Goal: Task Accomplishment & Management: Manage account settings

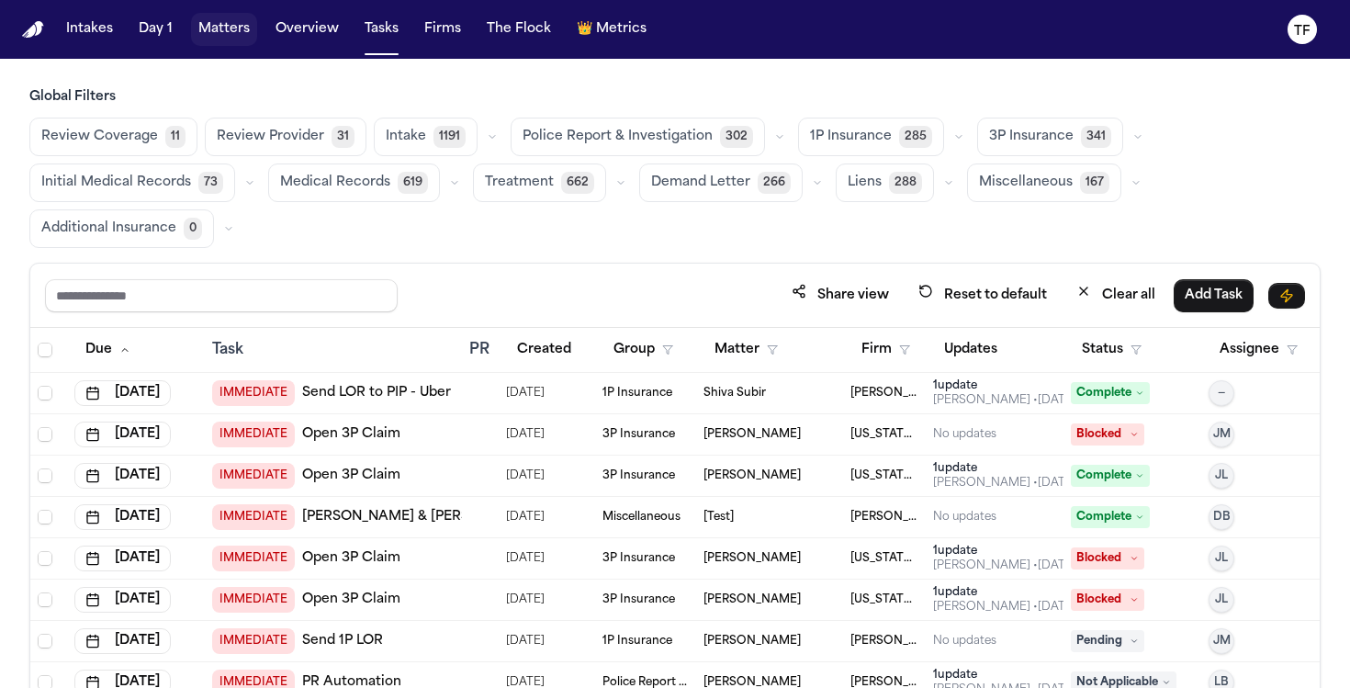
click at [219, 22] on button "Matters" at bounding box center [224, 29] width 66 height 33
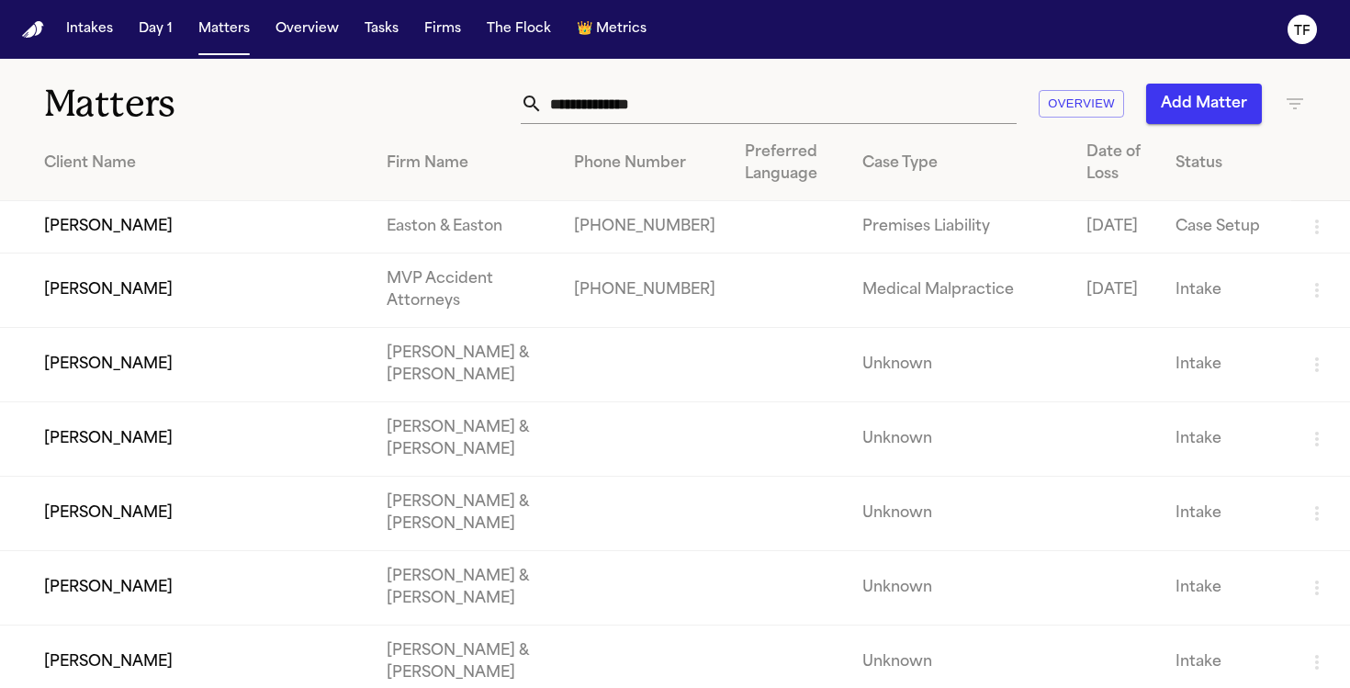
click at [1300, 104] on icon "button" at bounding box center [1295, 104] width 22 height 22
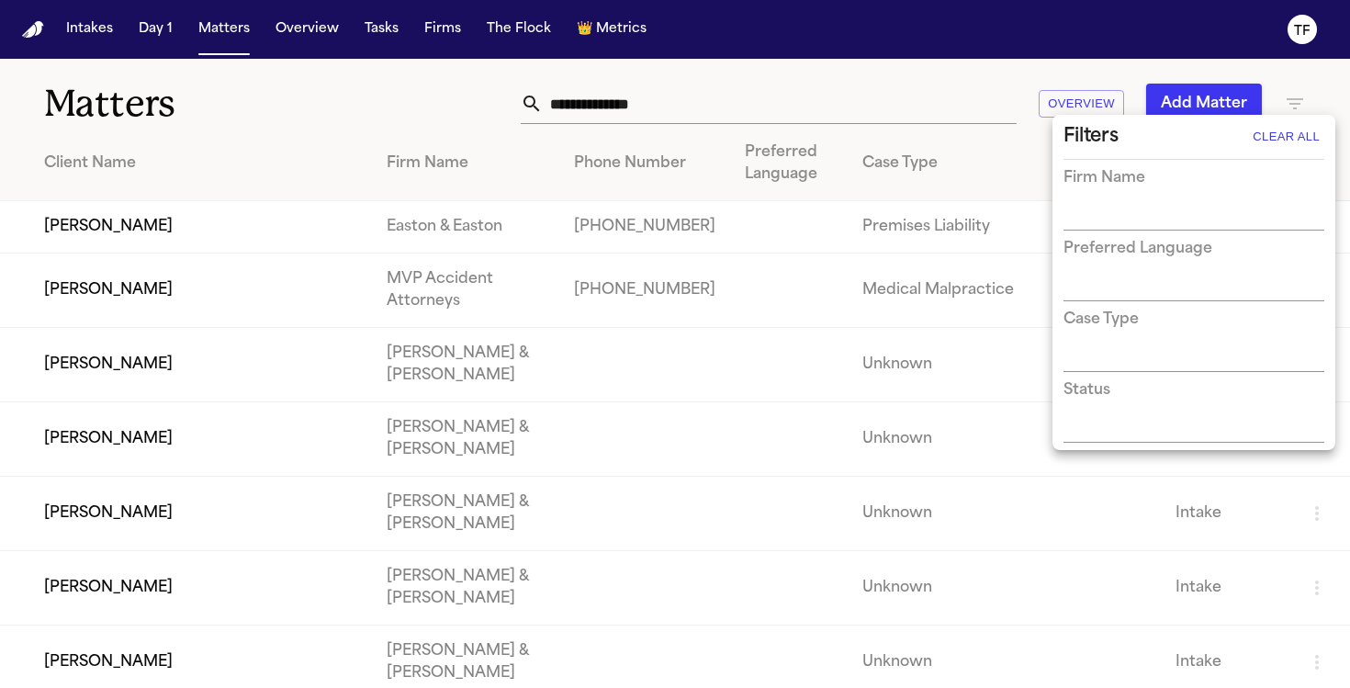
click at [1173, 255] on h3 "Preferred Language" at bounding box center [1137, 249] width 149 height 22
click at [1171, 225] on input "text" at bounding box center [1179, 217] width 233 height 26
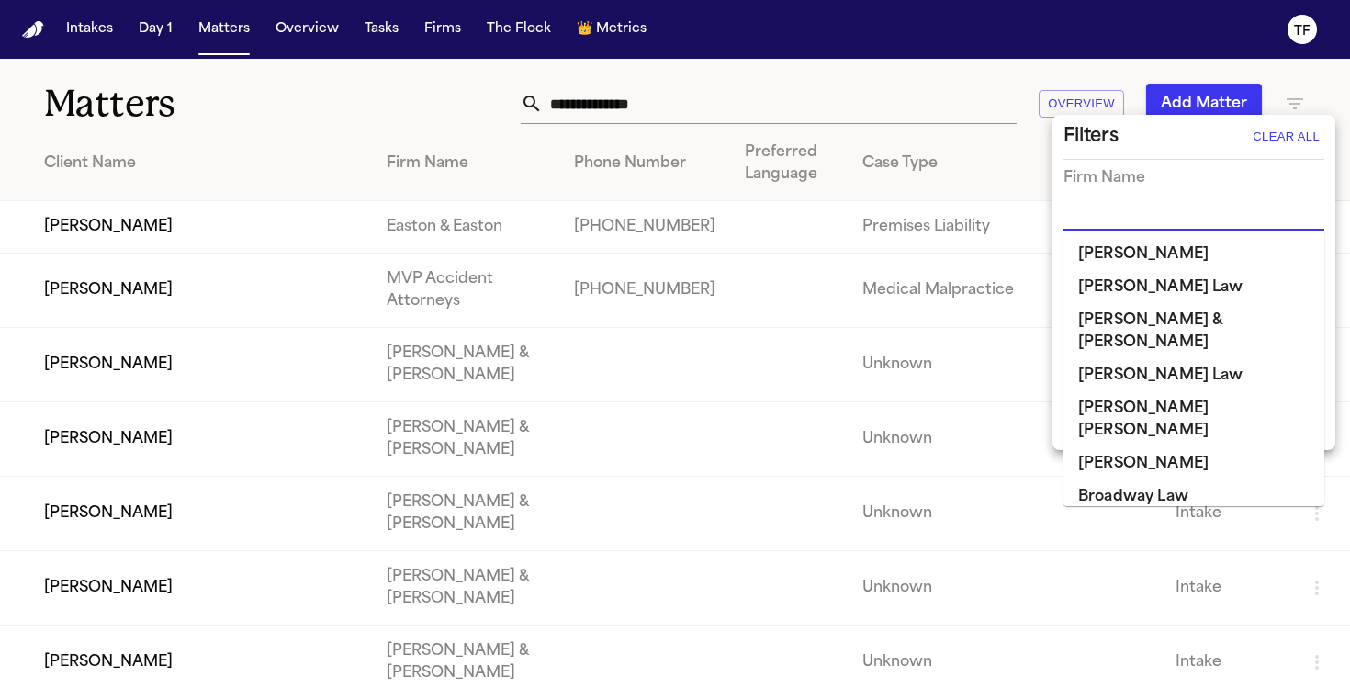
type input "*"
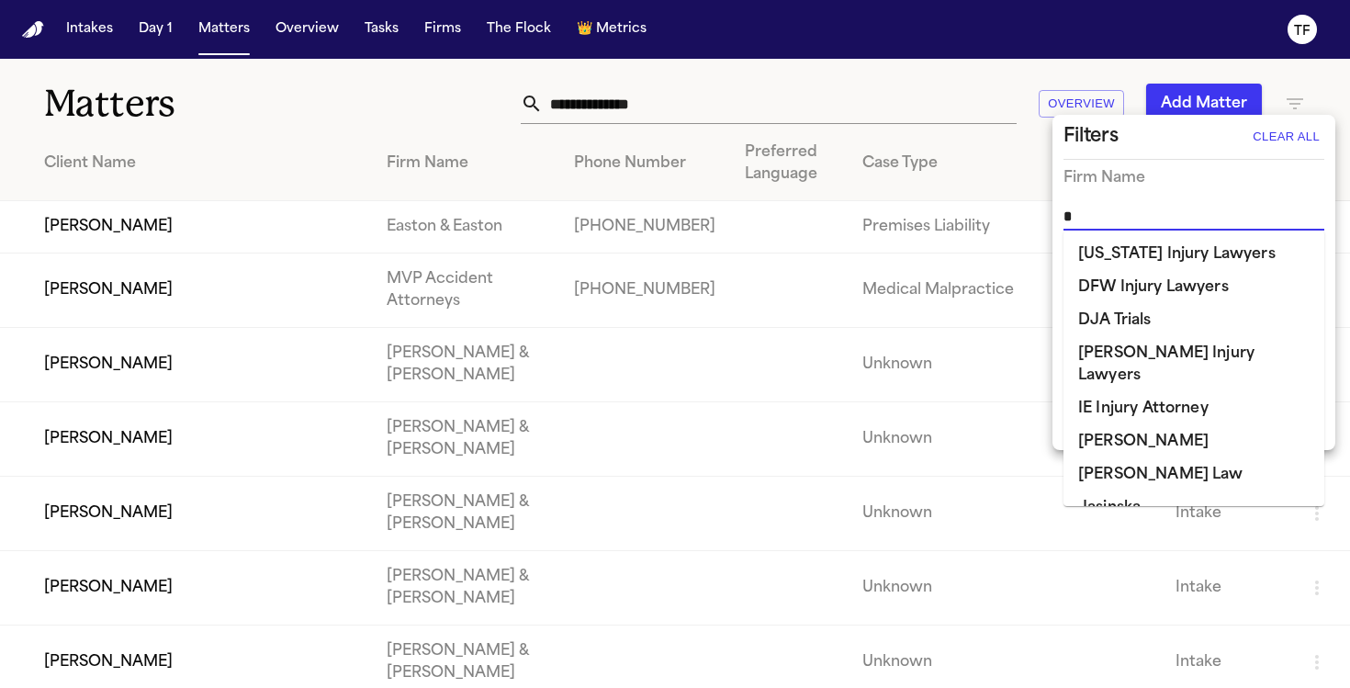
click at [1157, 425] on li "[PERSON_NAME]" at bounding box center [1193, 441] width 261 height 33
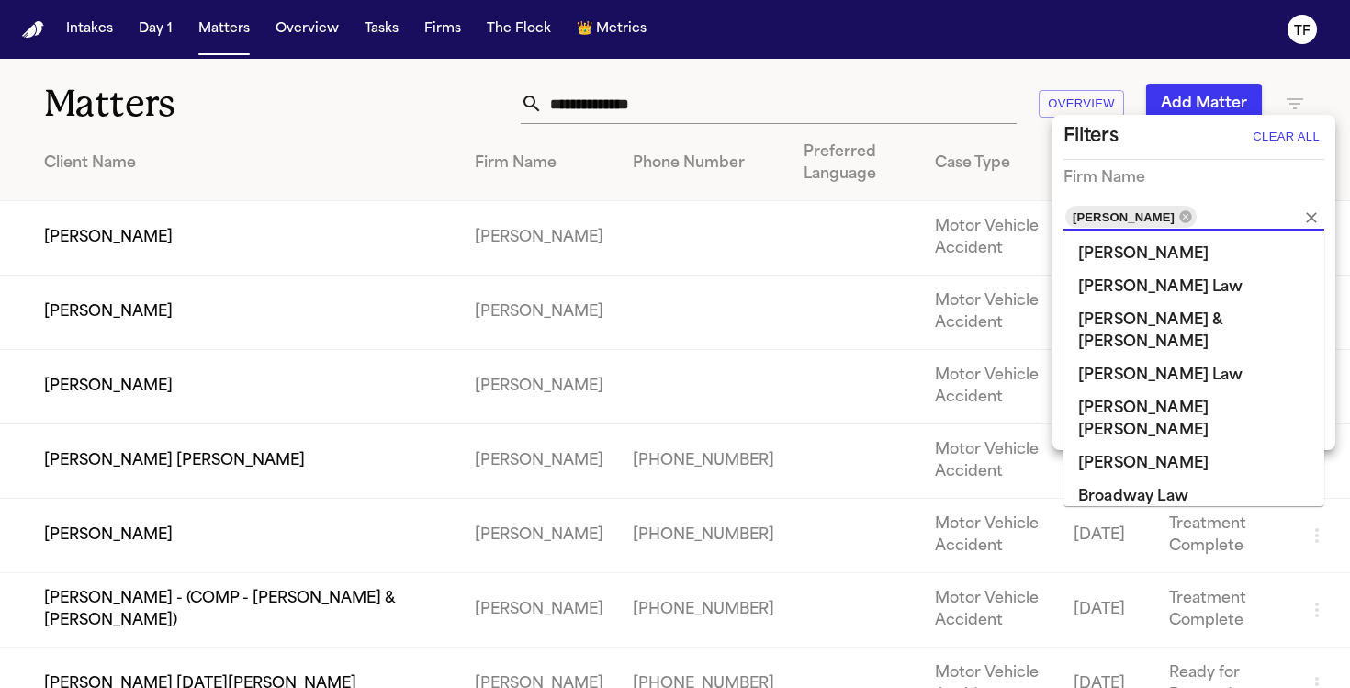
scroll to position [691, 0]
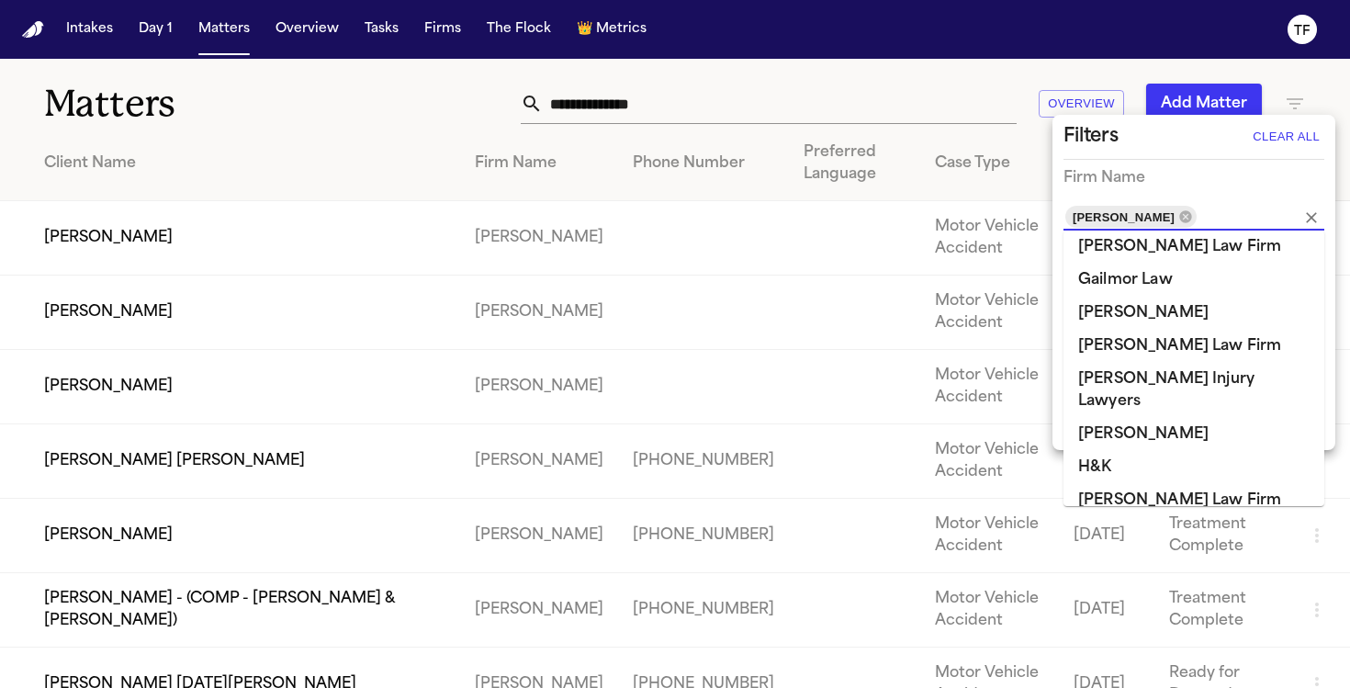
click at [314, 105] on div at bounding box center [675, 344] width 1350 height 688
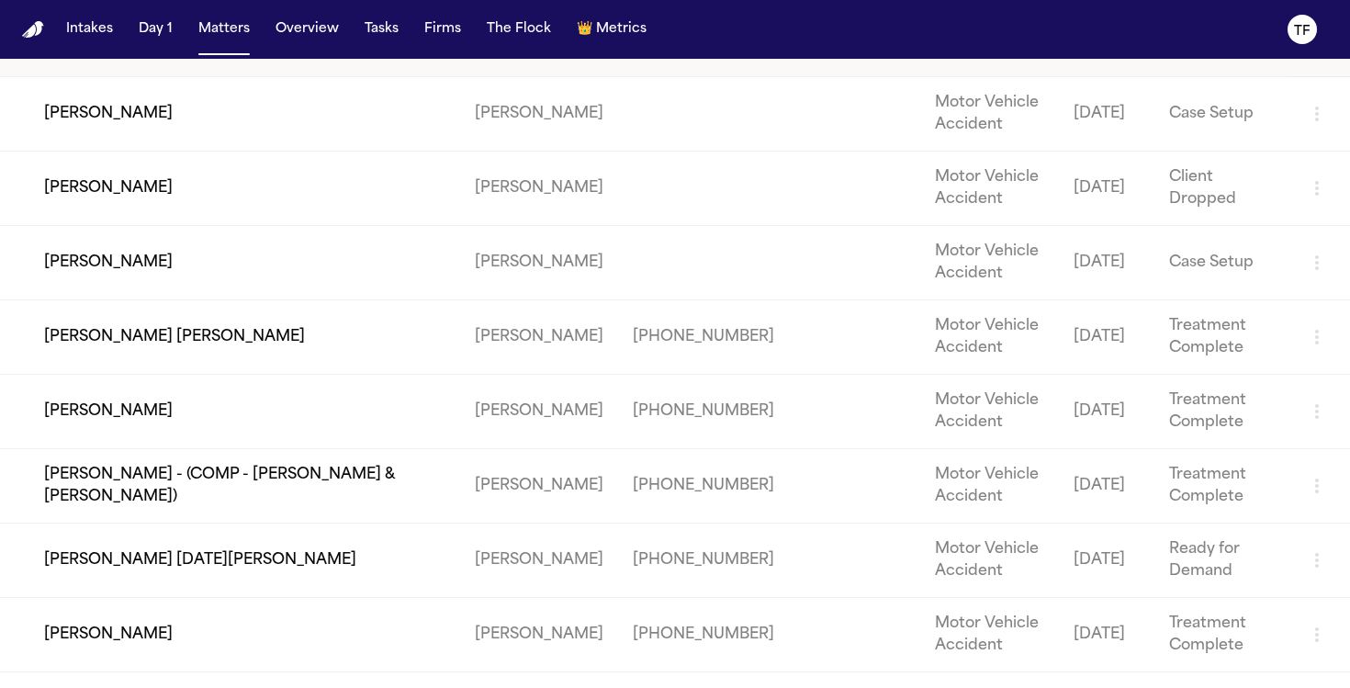
scroll to position [0, 0]
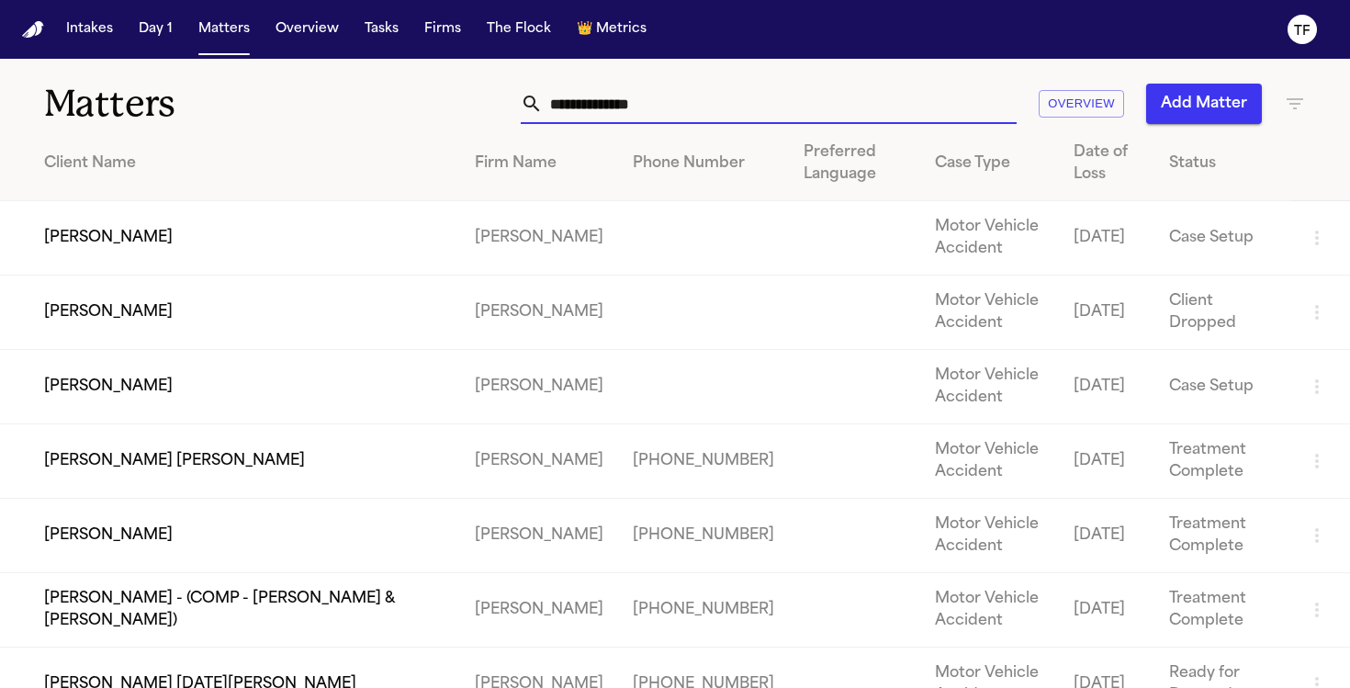
click at [578, 108] on input "text" at bounding box center [780, 104] width 474 height 40
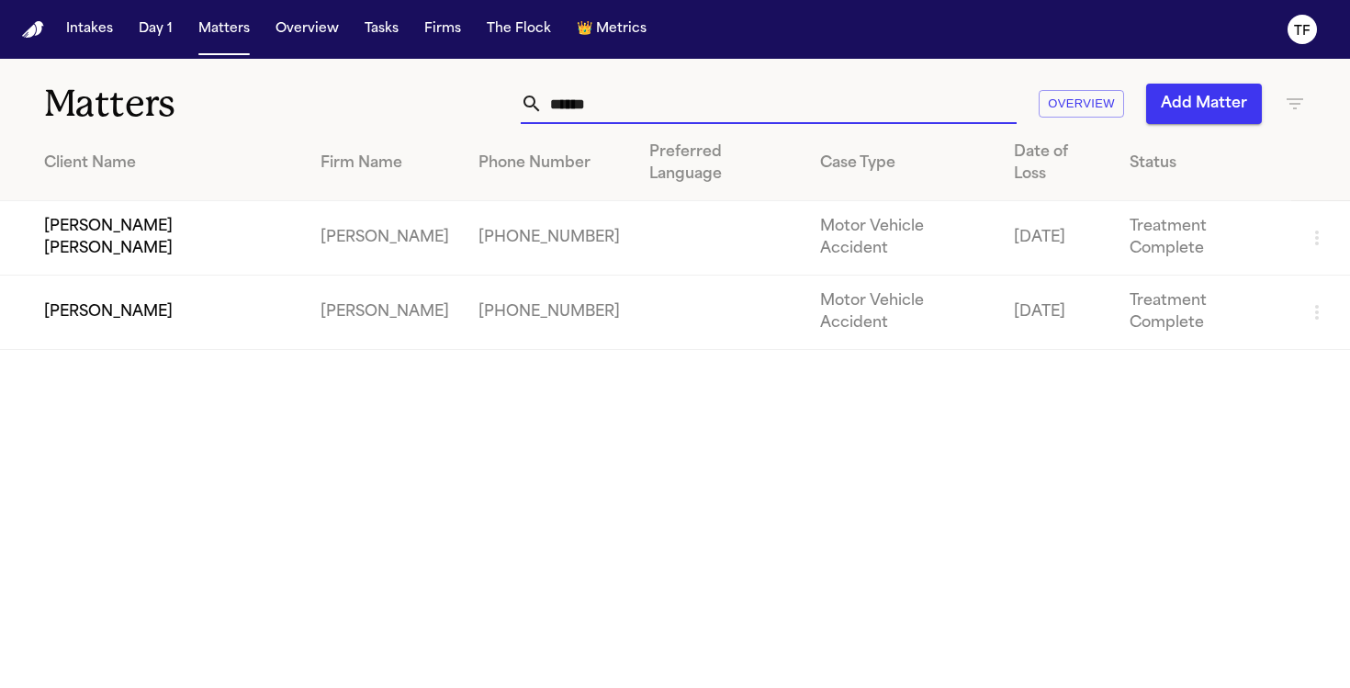
type input "*****"
click at [75, 220] on td "[PERSON_NAME] [PERSON_NAME]" at bounding box center [153, 238] width 306 height 74
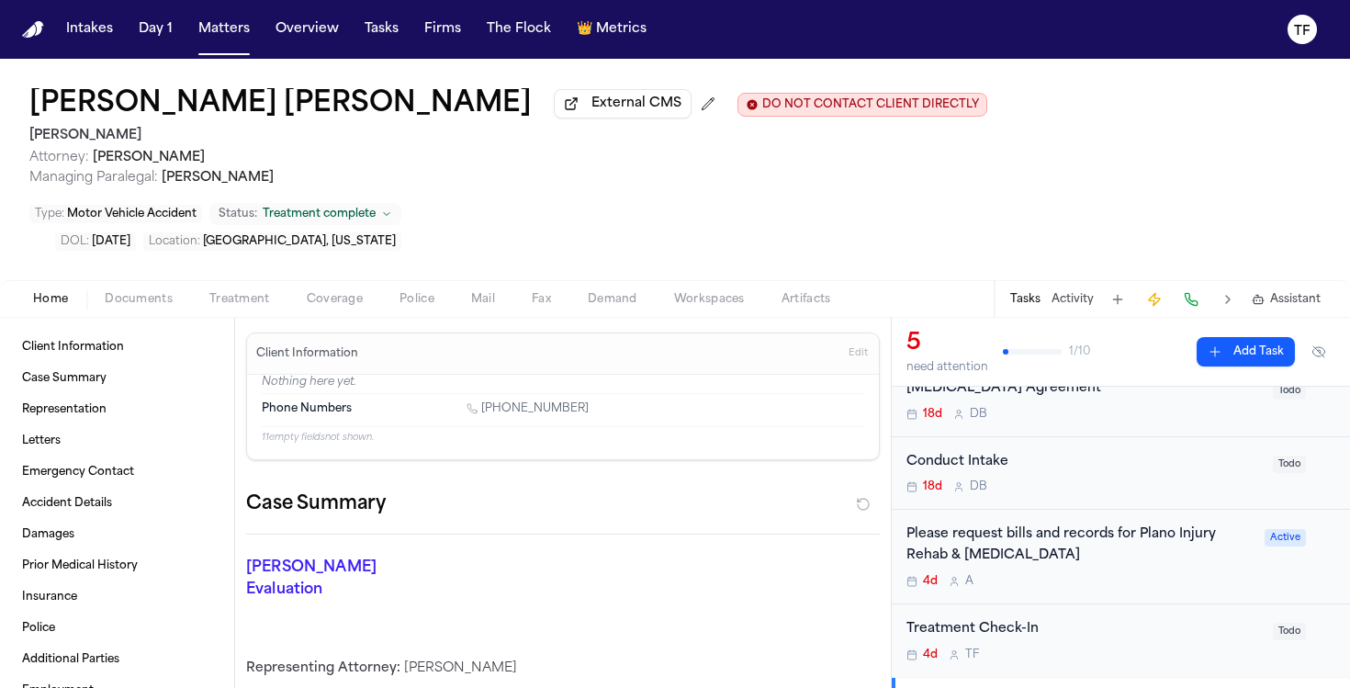
scroll to position [147, 0]
click at [990, 522] on div "Please request bills and records for Plano Injury Rehab & [MEDICAL_DATA]" at bounding box center [1079, 543] width 347 height 42
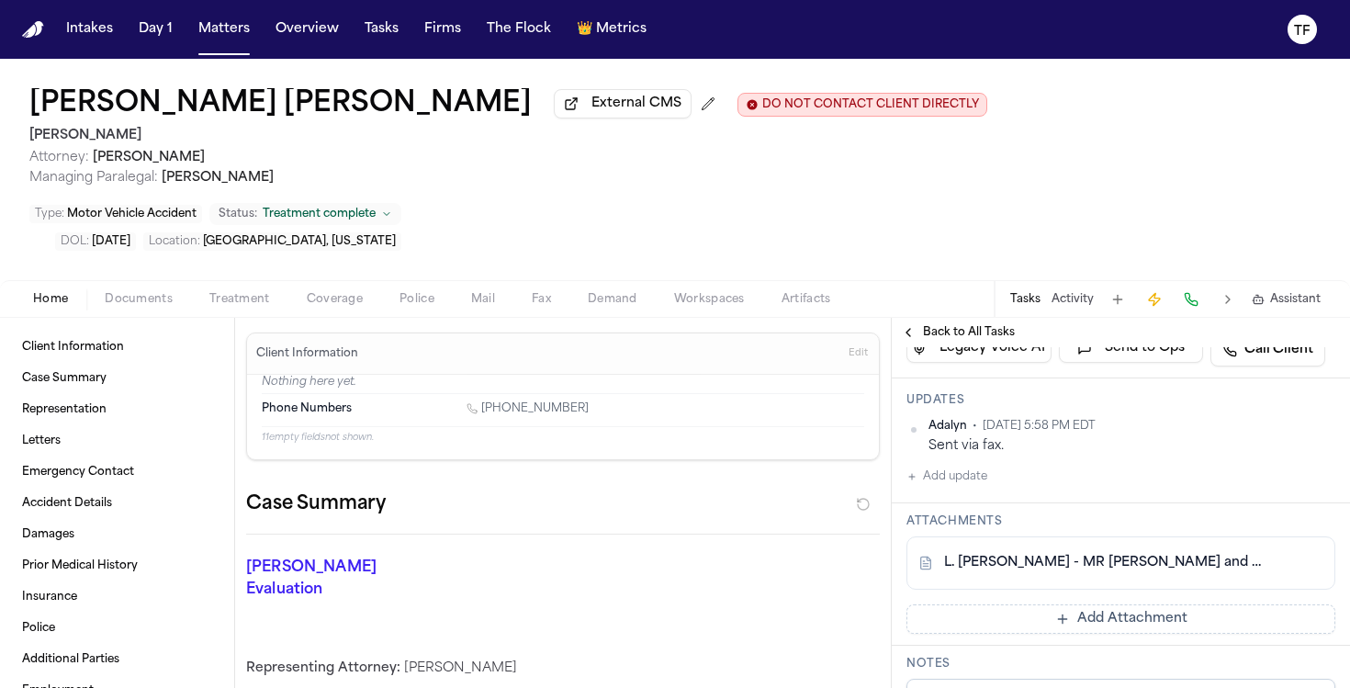
scroll to position [270, 0]
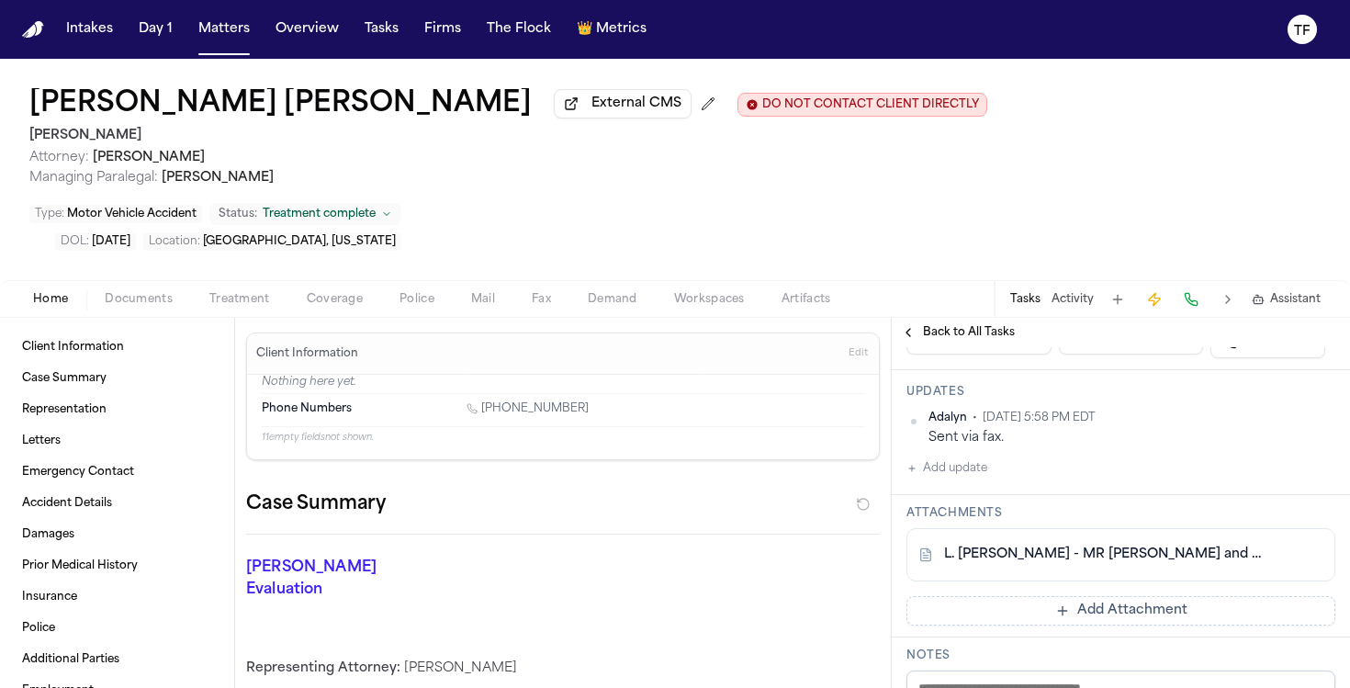
click at [939, 325] on span "Back to All Tasks" at bounding box center [969, 332] width 92 height 15
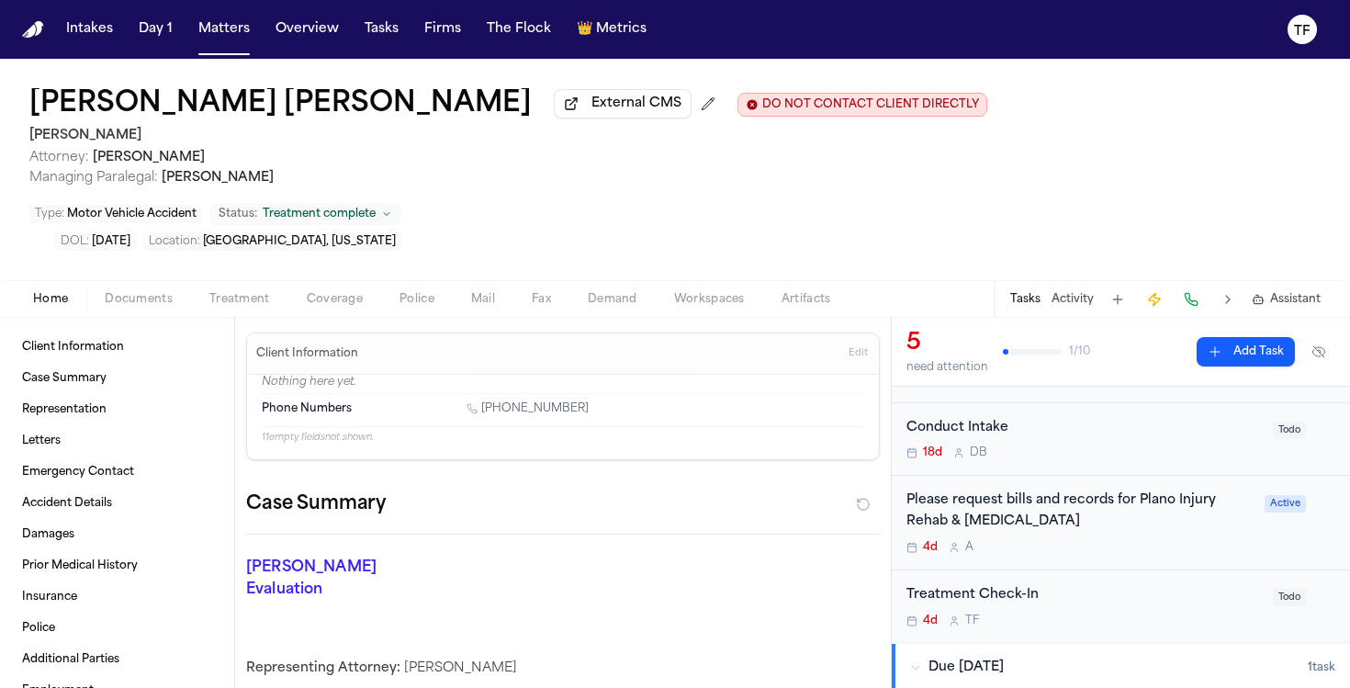
scroll to position [340, 0]
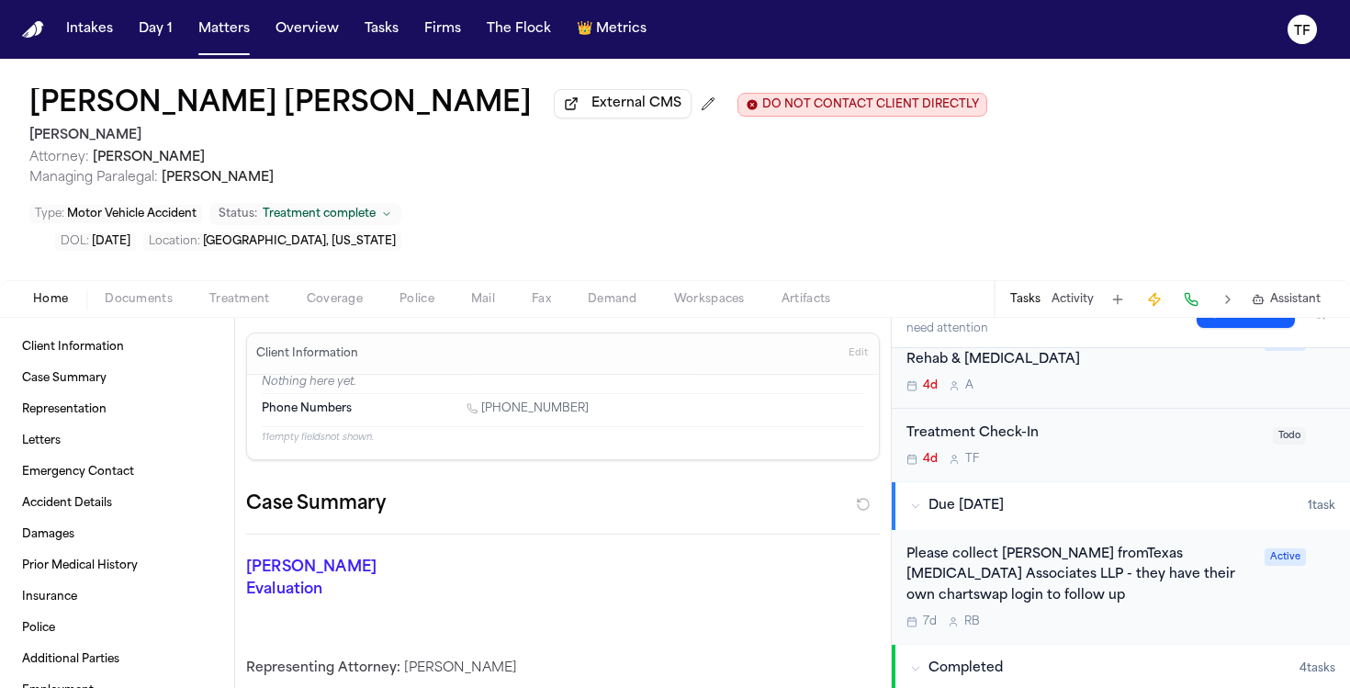
click at [1017, 545] on div "Please collect [PERSON_NAME] fromTexas [MEDICAL_DATA] Associates LLP - they hav…" at bounding box center [1079, 576] width 347 height 62
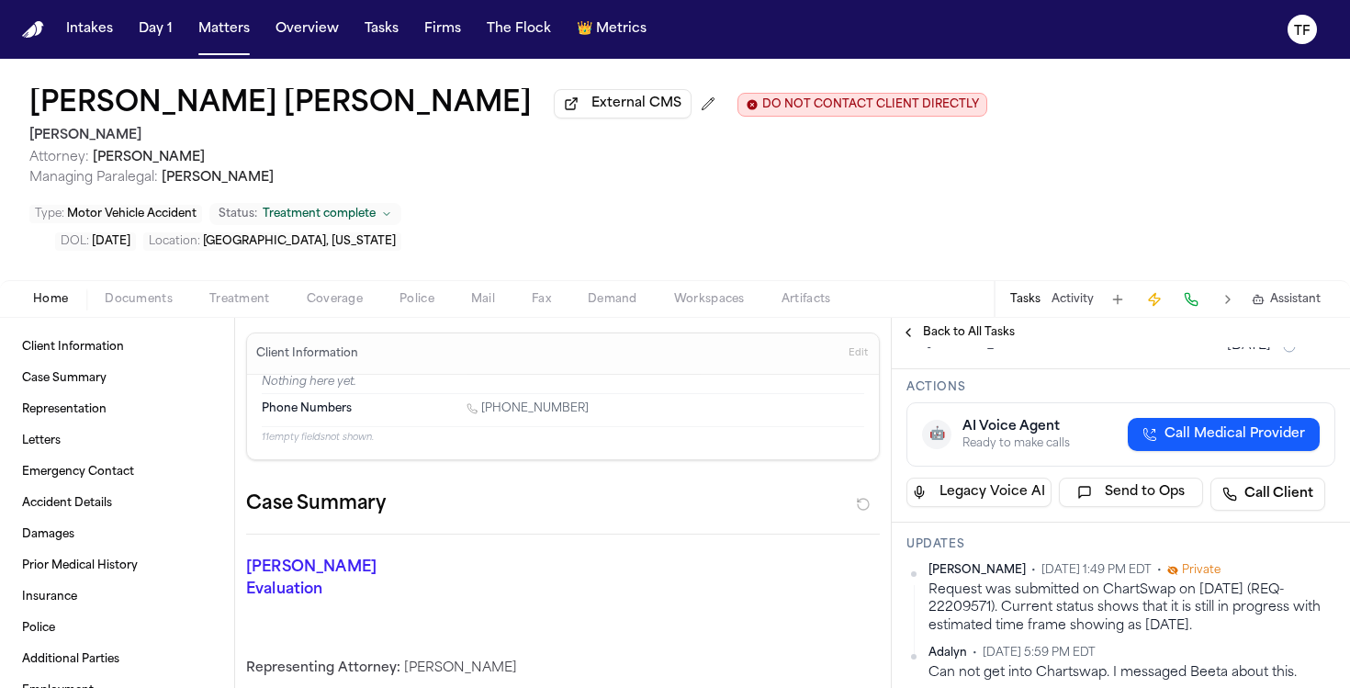
scroll to position [150, 0]
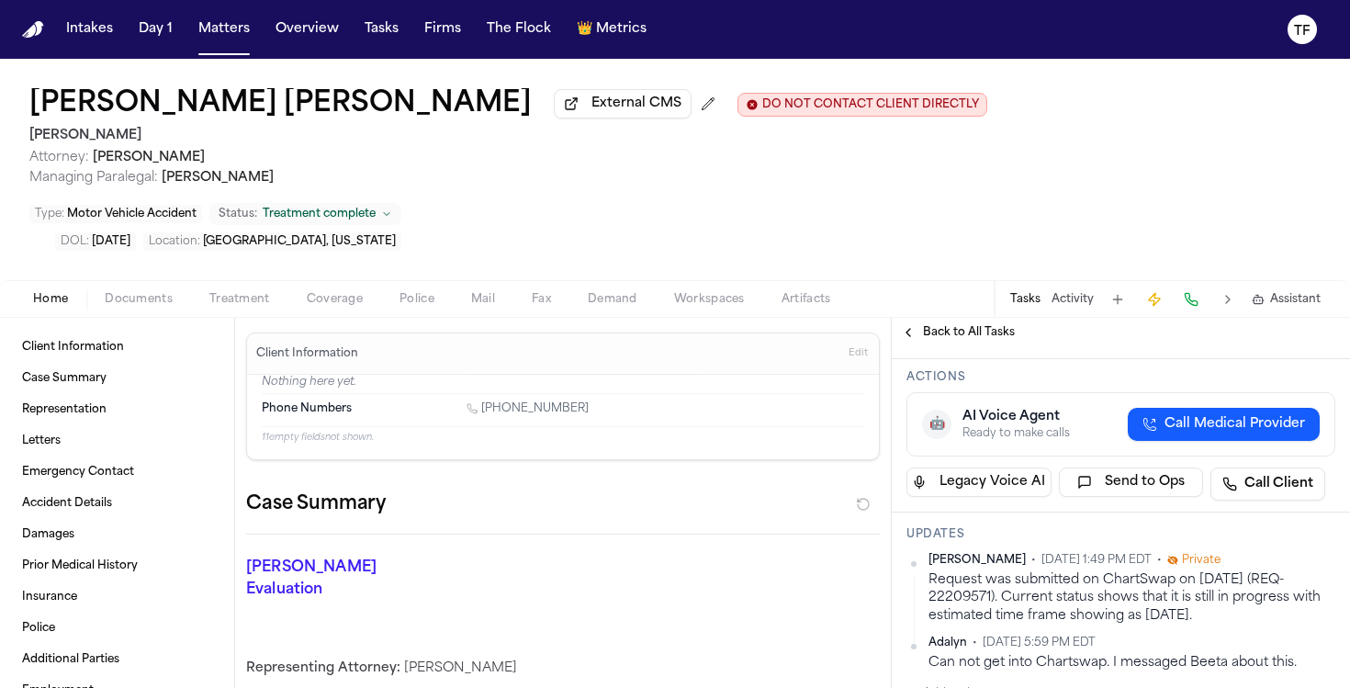
drag, startPoint x: 1217, startPoint y: 554, endPoint x: 920, endPoint y: 522, distance: 298.2
click at [920, 553] on div "[PERSON_NAME] • [DATE] 1:49 PM EDT • Private Request was submitted on ChartSwap…" at bounding box center [1120, 589] width 429 height 72
copy div "Request was submitted on ChartSwap on [DATE] (REQ-22209571). Current status sho…"
click at [203, 29] on button "Matters" at bounding box center [224, 29] width 66 height 33
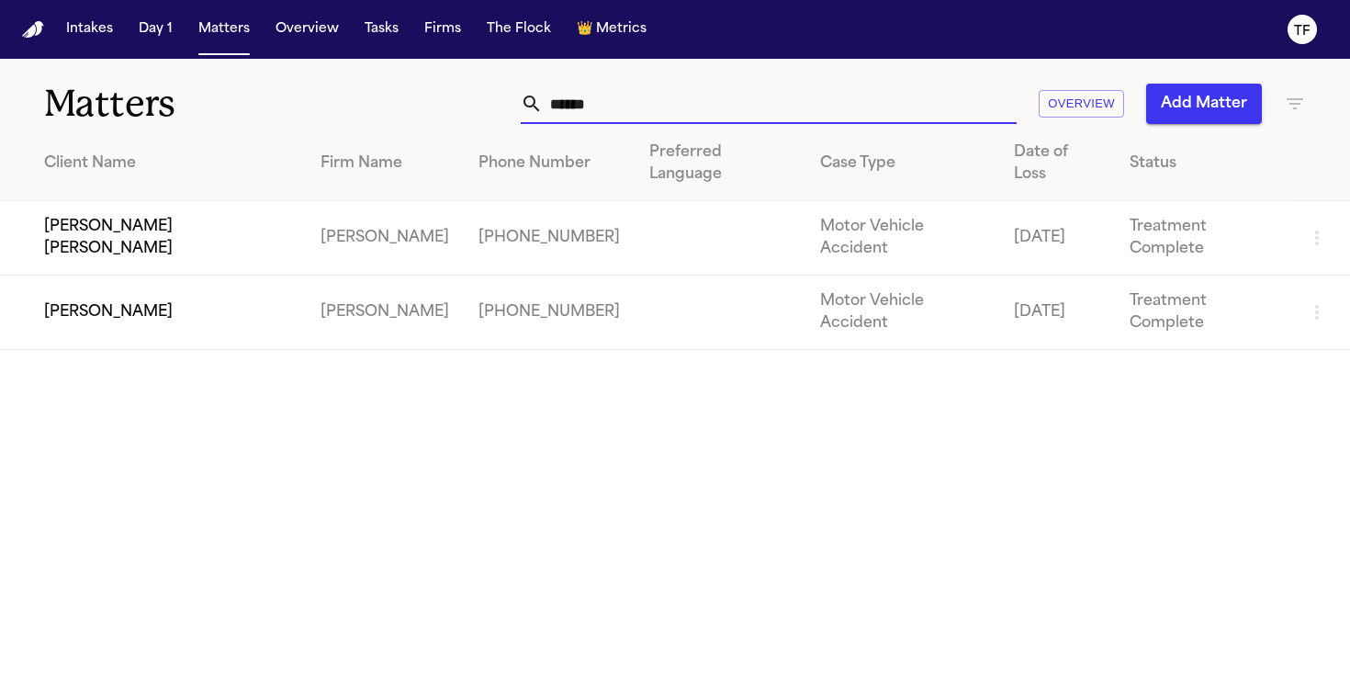
click at [635, 102] on input "*****" at bounding box center [780, 104] width 474 height 40
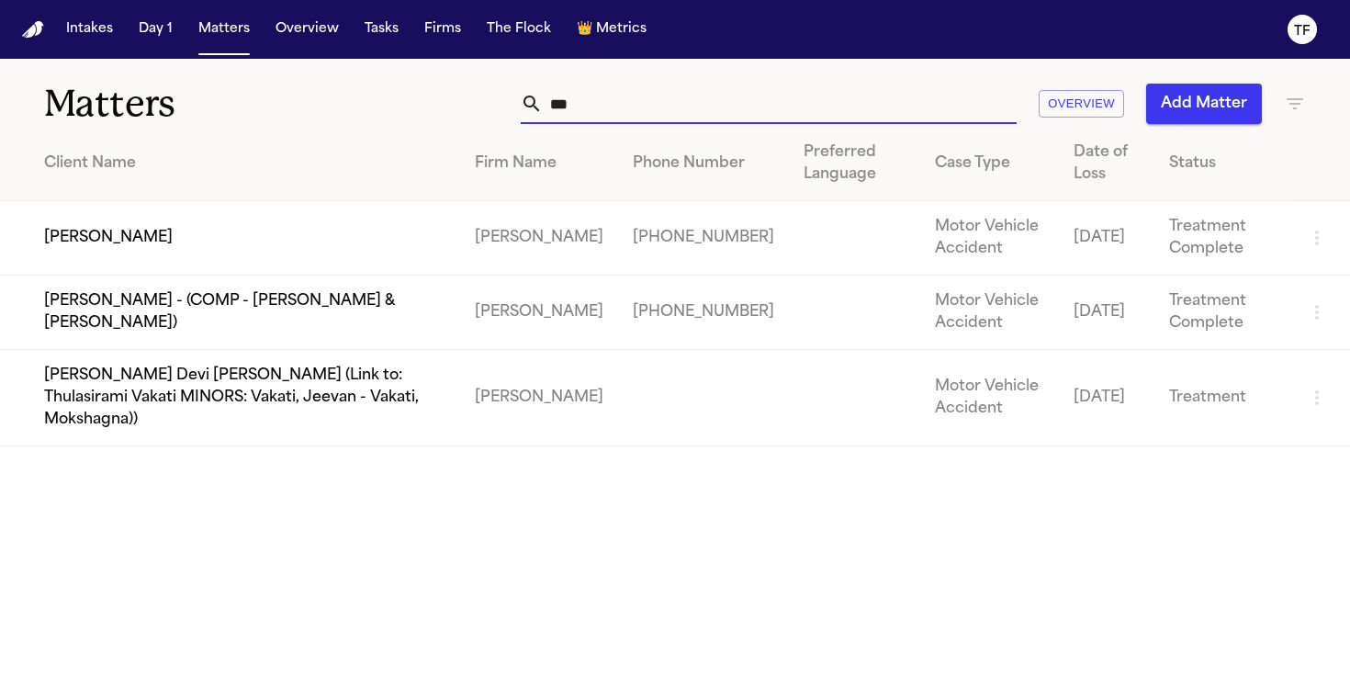
type input "***"
click at [373, 312] on td "[PERSON_NAME] - (COMP - [PERSON_NAME] & [PERSON_NAME])" at bounding box center [230, 312] width 460 height 74
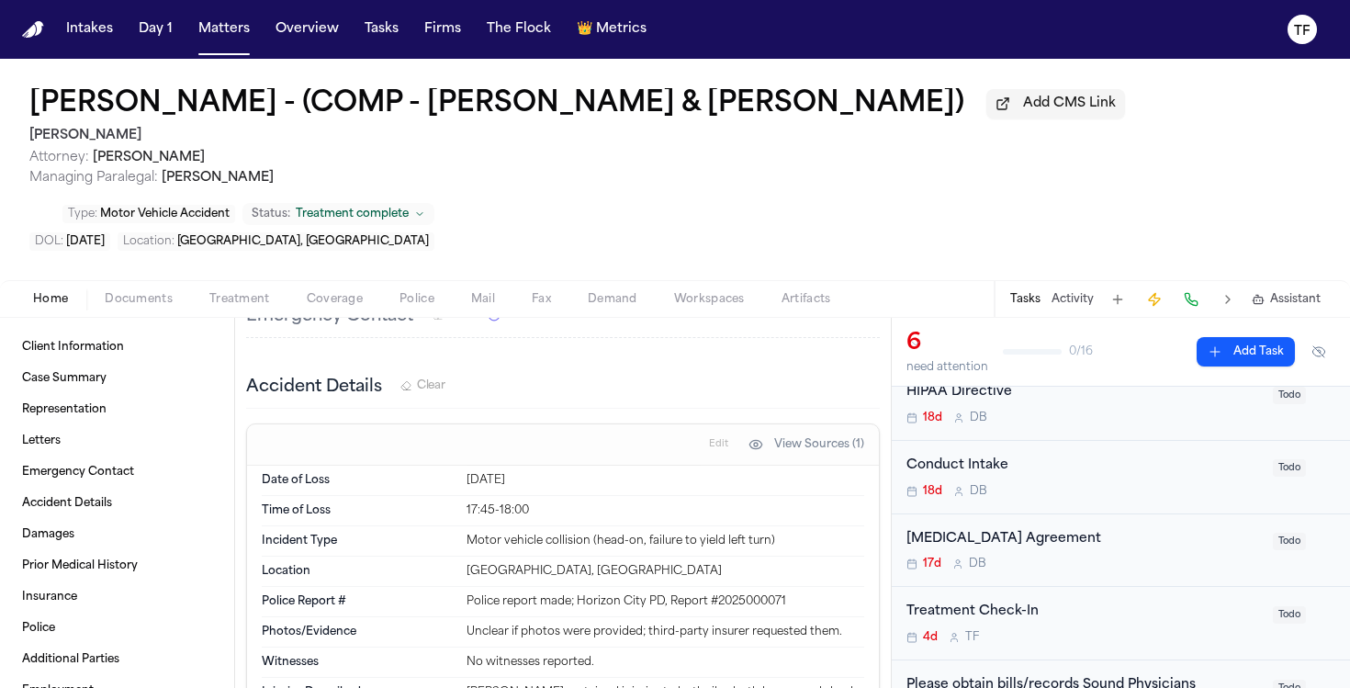
scroll to position [444, 0]
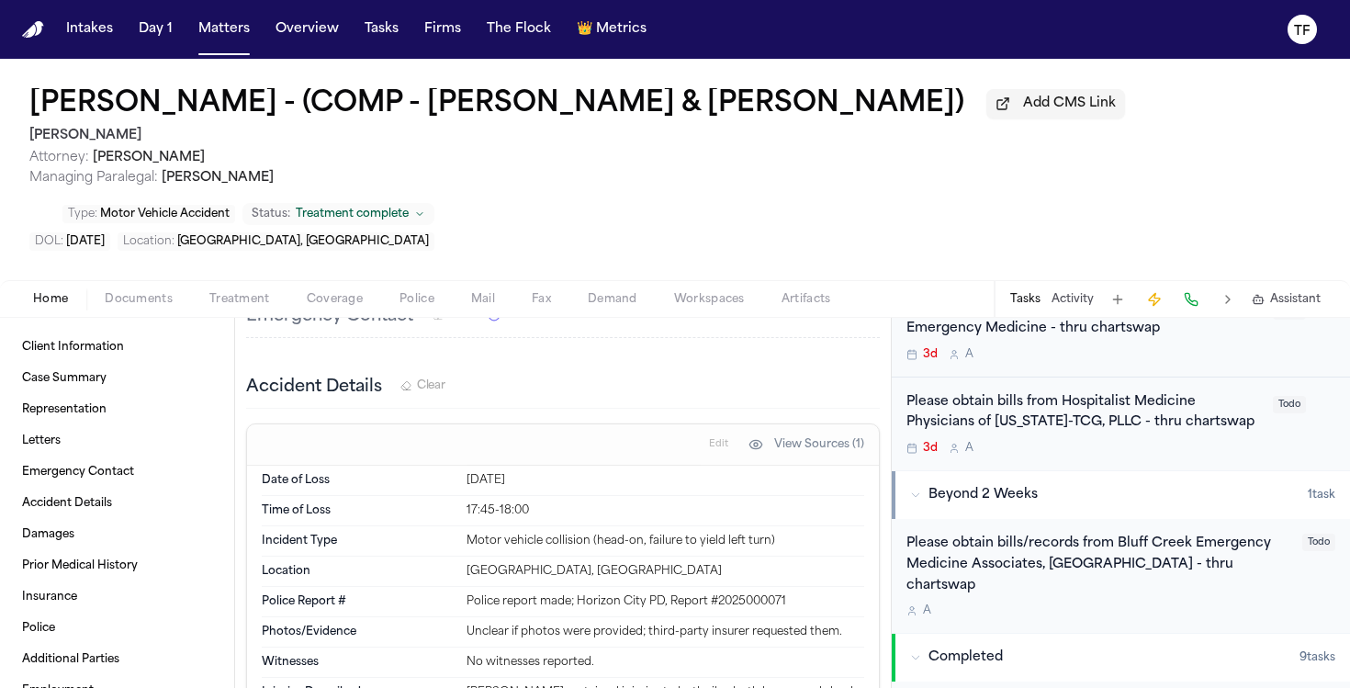
click at [1013, 429] on div "Please obtain bills from Hospitalist Medicine Physicians of [US_STATE]-TCG, PLL…" at bounding box center [1083, 413] width 355 height 42
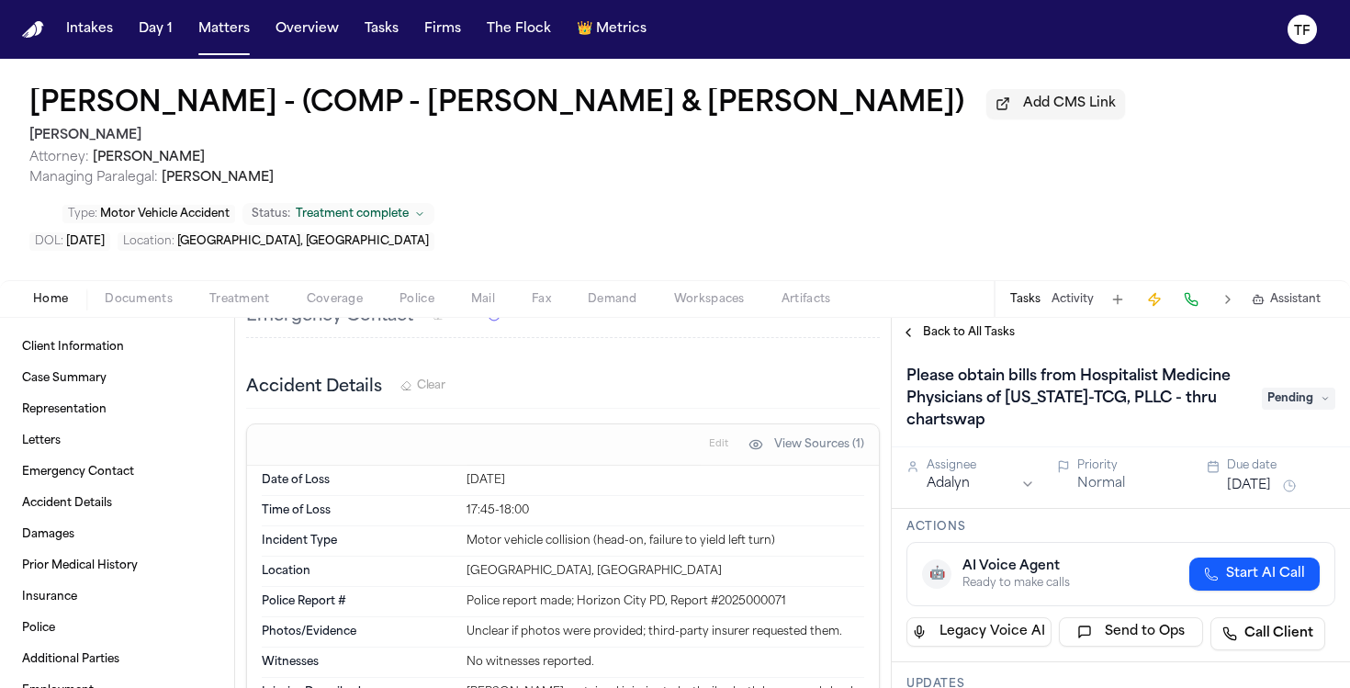
click at [948, 329] on span "Back to All Tasks" at bounding box center [969, 332] width 92 height 15
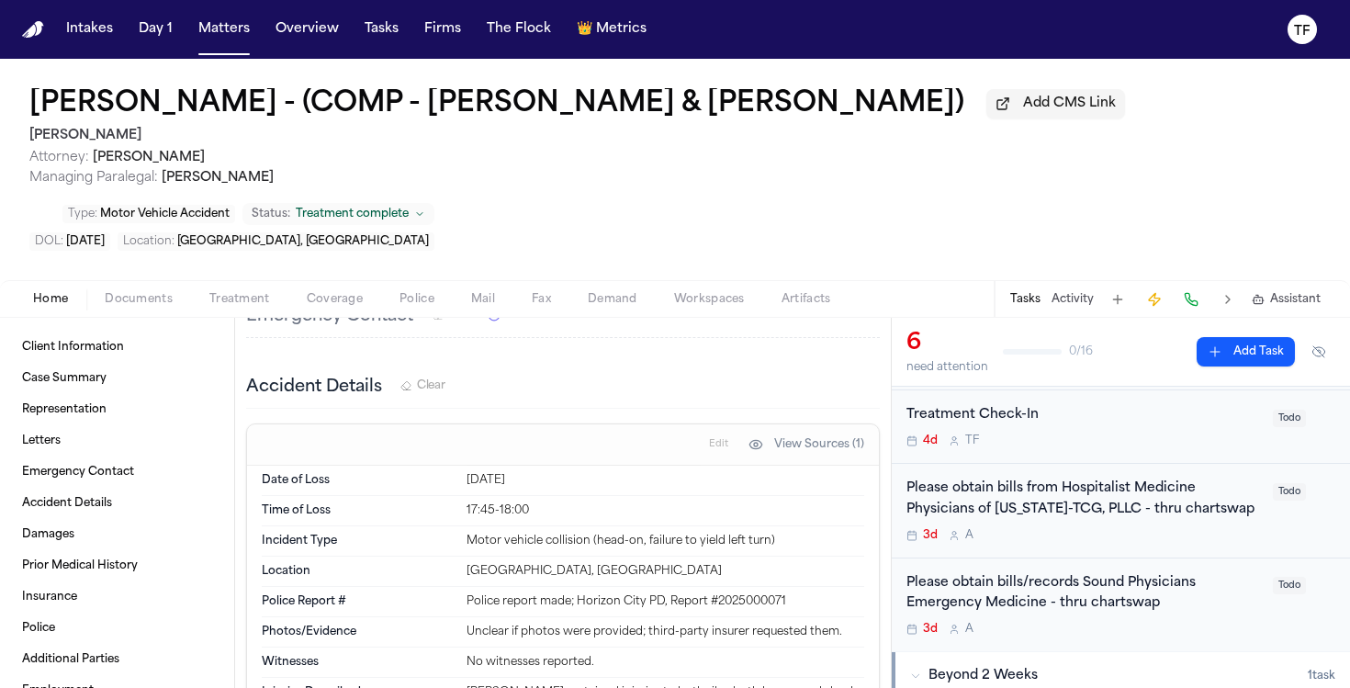
scroll to position [264, 0]
click at [1086, 593] on div "Please obtain bills/records Sound Physicians Emergency Medicine - thru chartswap" at bounding box center [1083, 593] width 355 height 42
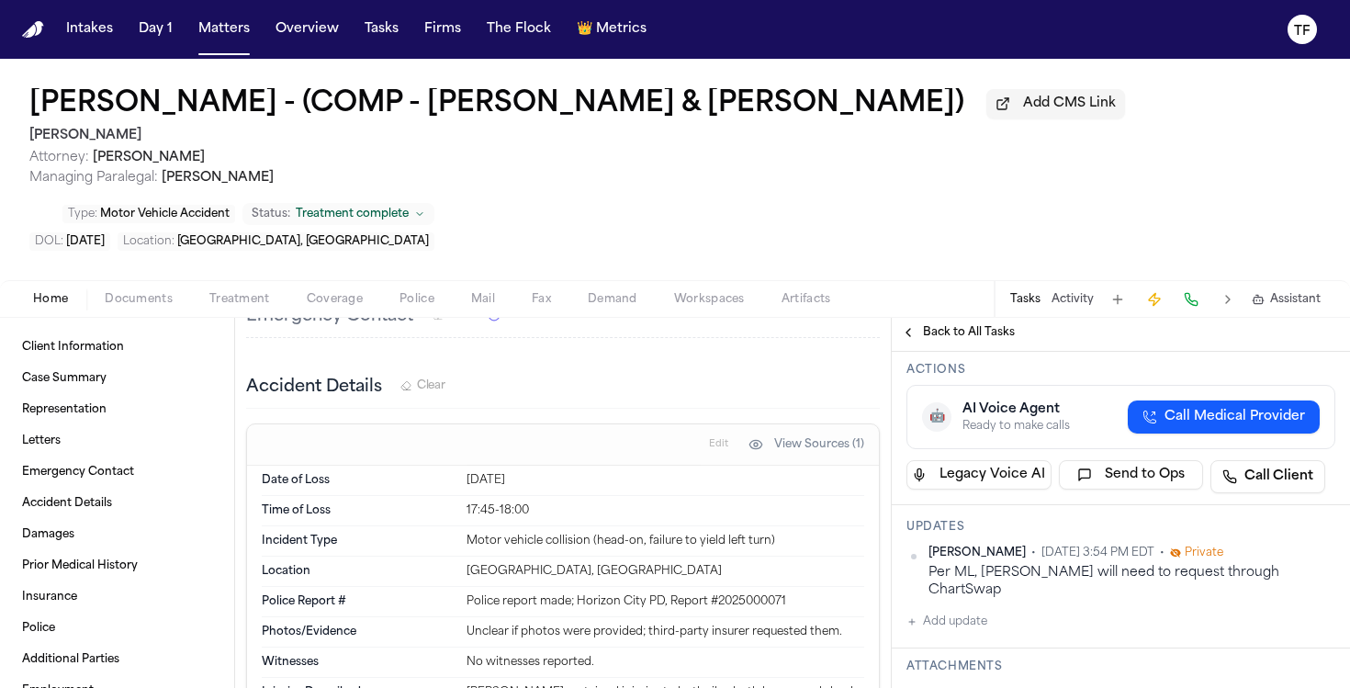
scroll to position [139, 0]
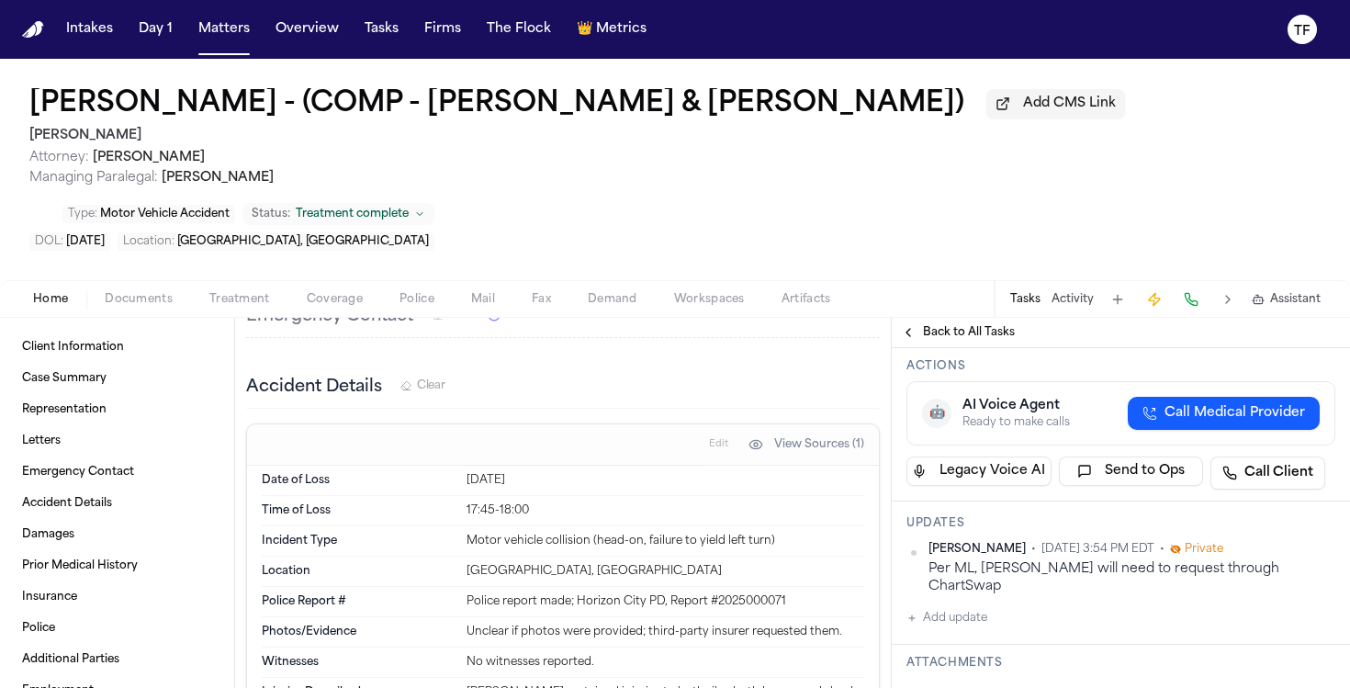
click at [920, 336] on button "Back to All Tasks" at bounding box center [958, 332] width 132 height 15
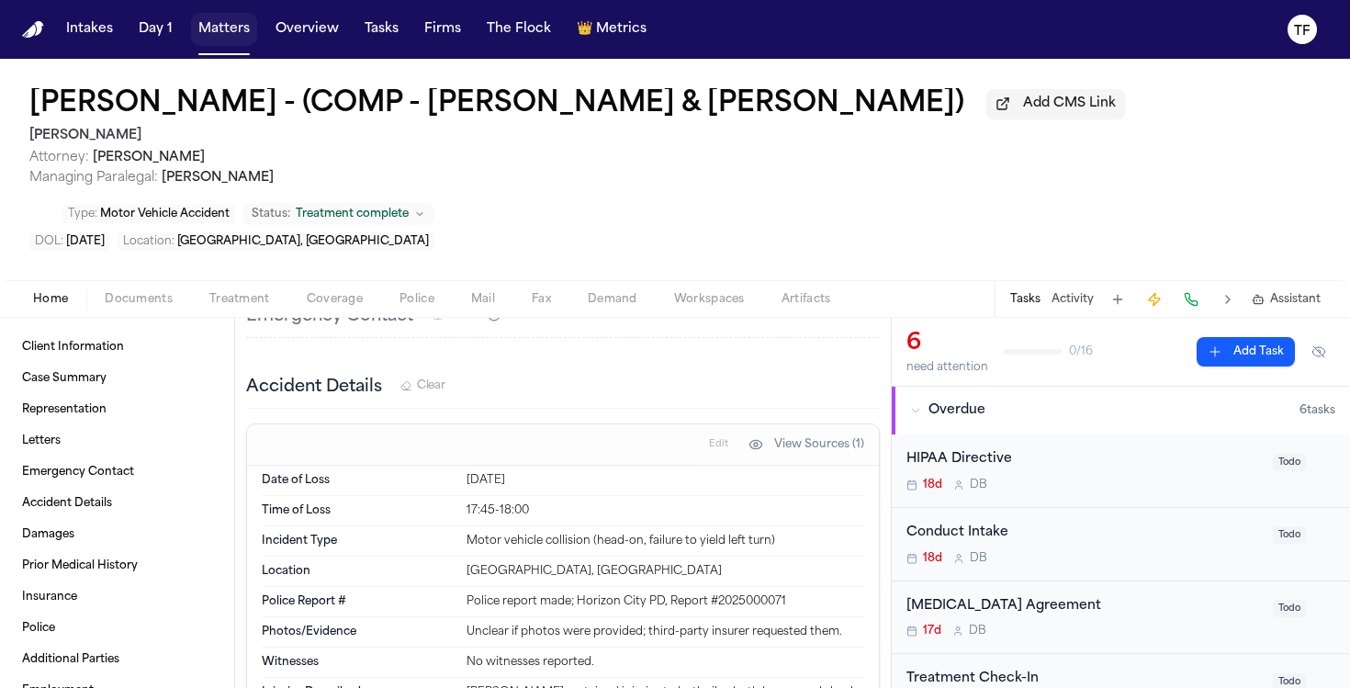
click at [210, 42] on button "Matters" at bounding box center [224, 29] width 66 height 33
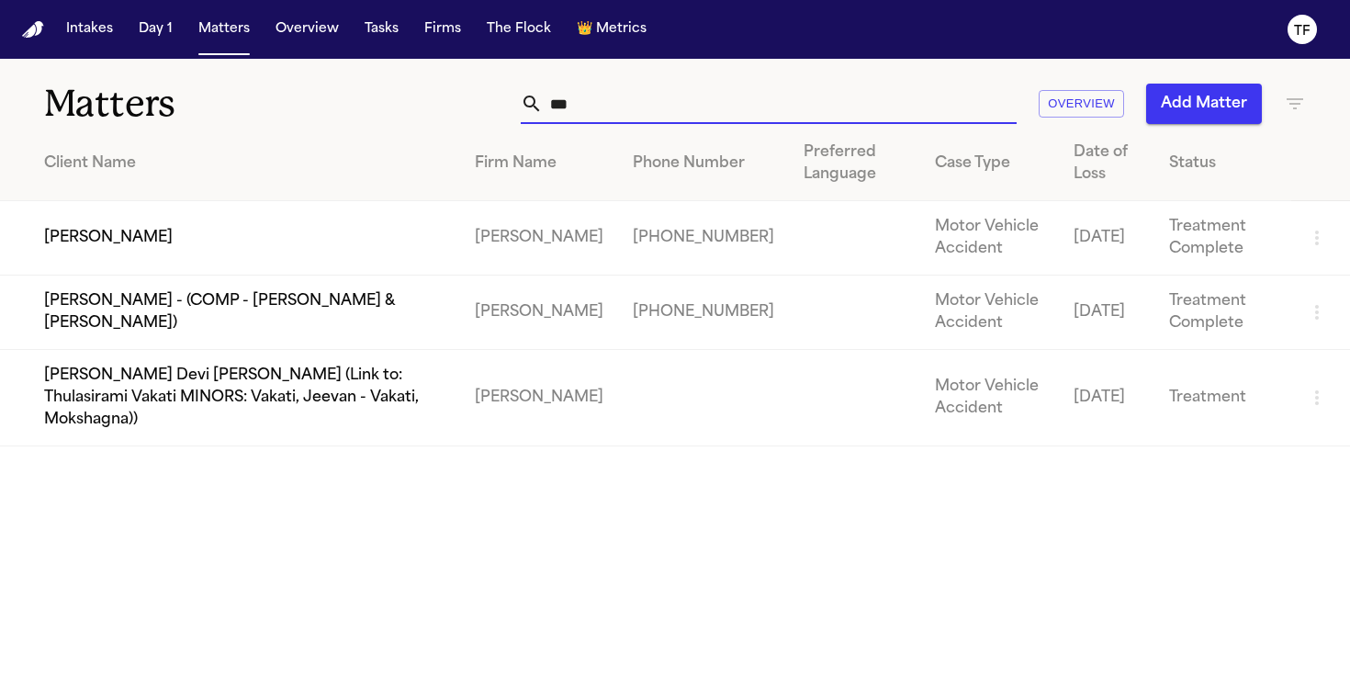
click at [703, 106] on input "***" at bounding box center [780, 104] width 474 height 40
click at [704, 106] on input "***" at bounding box center [780, 104] width 474 height 40
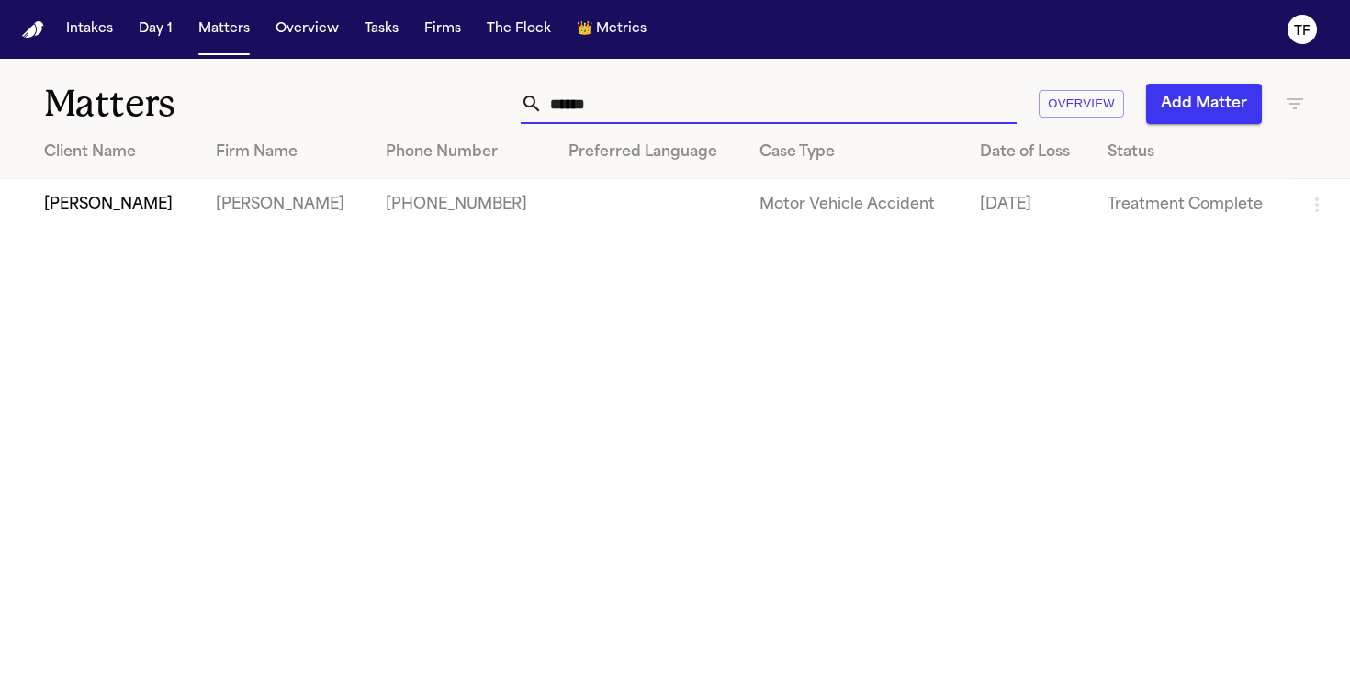
type input "*****"
click at [410, 204] on td "[PHONE_NUMBER]" at bounding box center [463, 205] width 184 height 52
click at [138, 221] on td "[PERSON_NAME]" at bounding box center [100, 205] width 201 height 52
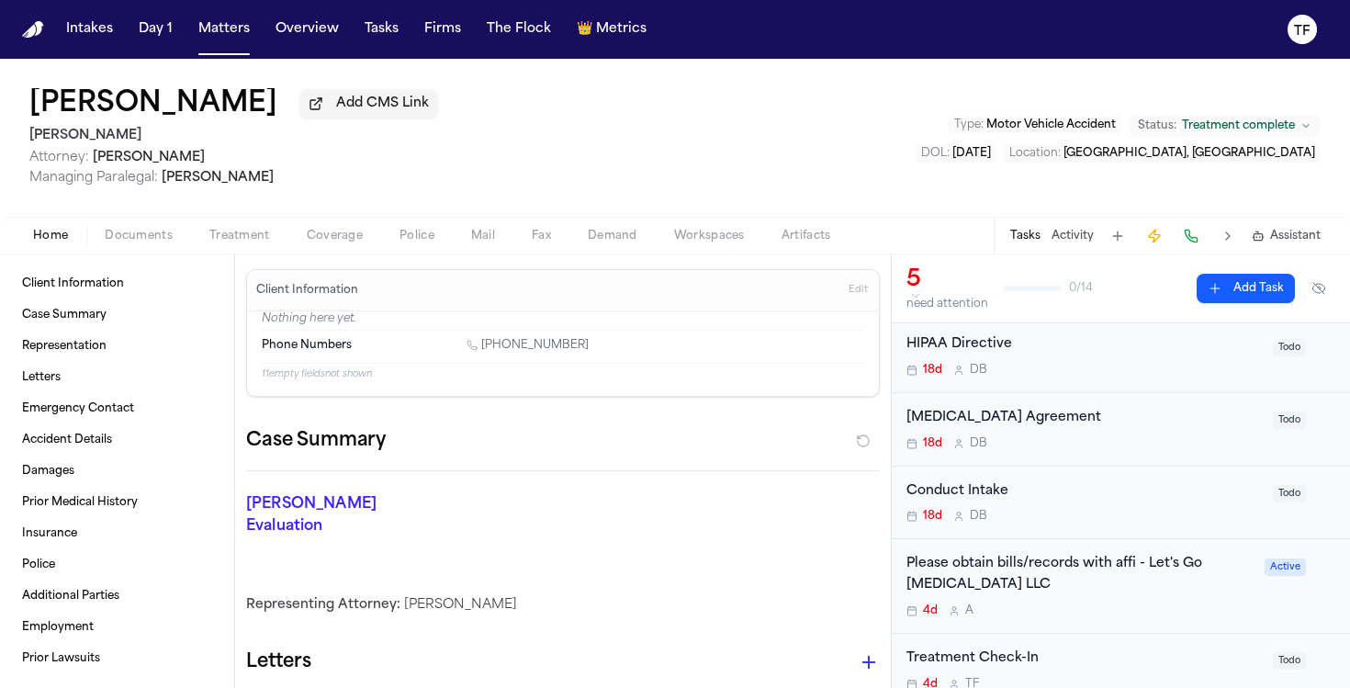
scroll to position [83, 0]
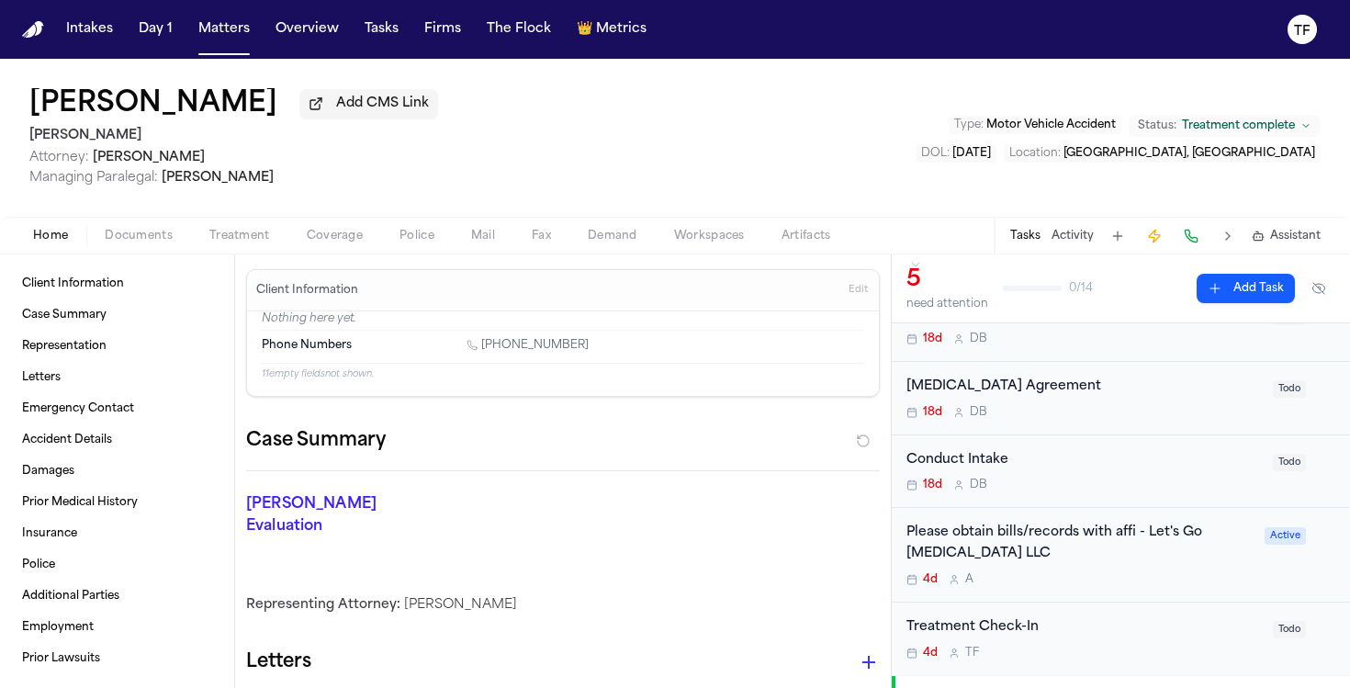
click at [1027, 503] on div "Conduct Intake 18d D B Todo" at bounding box center [1121, 471] width 458 height 73
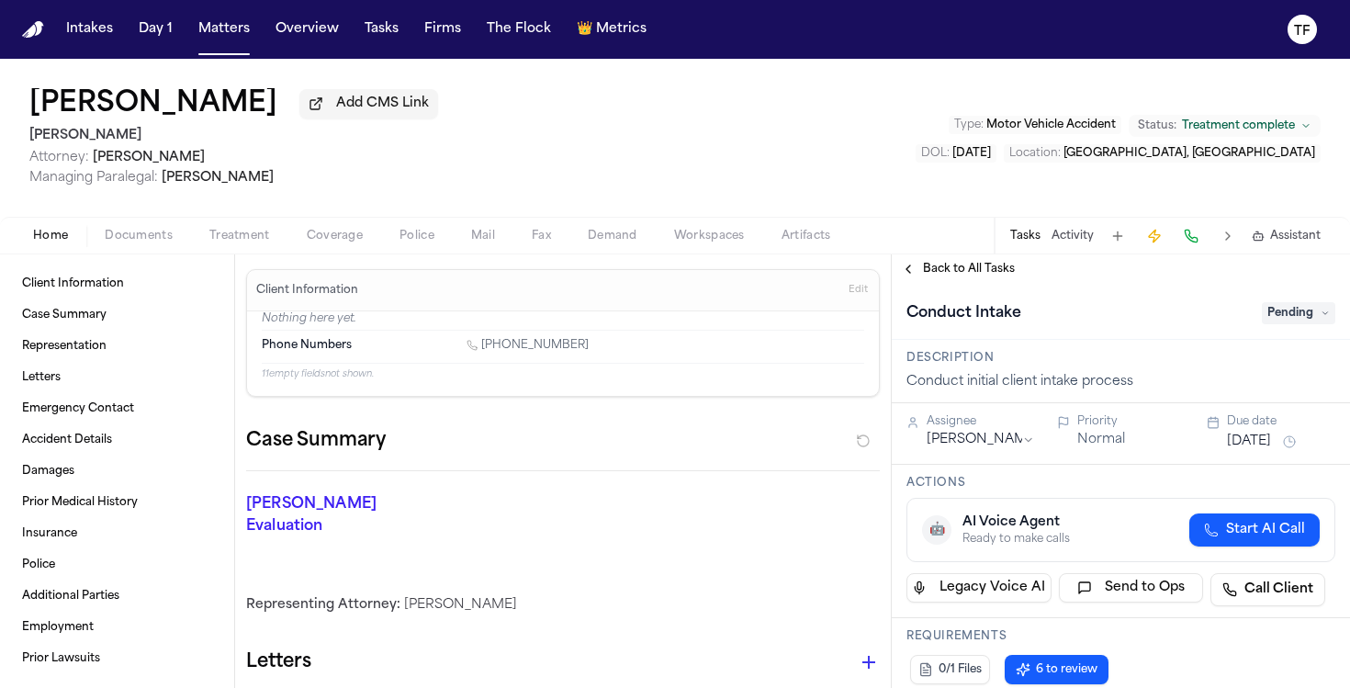
click at [922, 287] on div "Conduct Intake Pending" at bounding box center [1121, 312] width 458 height 56
click at [918, 284] on div "Back to All Tasks" at bounding box center [1121, 268] width 458 height 29
click at [914, 280] on div "Back to All Tasks" at bounding box center [1121, 268] width 458 height 29
click at [904, 263] on div "Back to All Tasks" at bounding box center [1121, 268] width 458 height 29
click at [909, 275] on button "Back to All Tasks" at bounding box center [958, 269] width 132 height 15
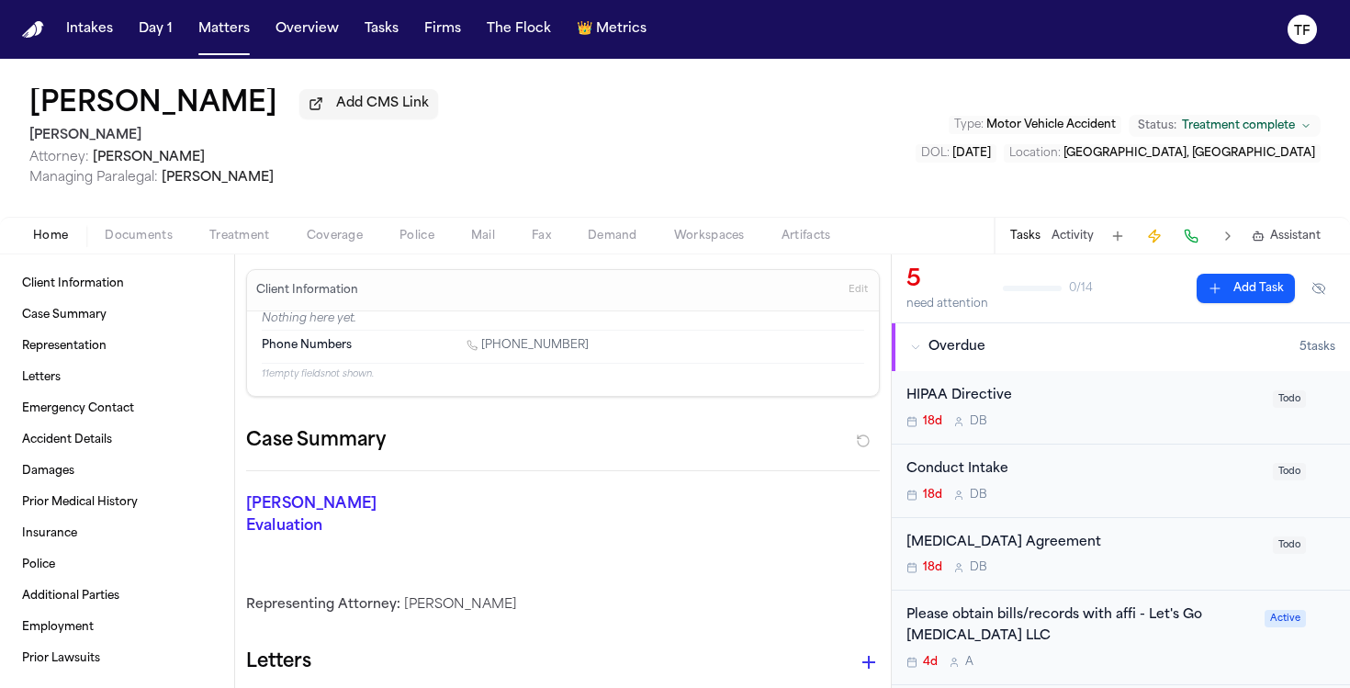
click at [1054, 631] on div "Please obtain bills/records with affi - Let's Go [MEDICAL_DATA] LLC" at bounding box center [1079, 626] width 347 height 42
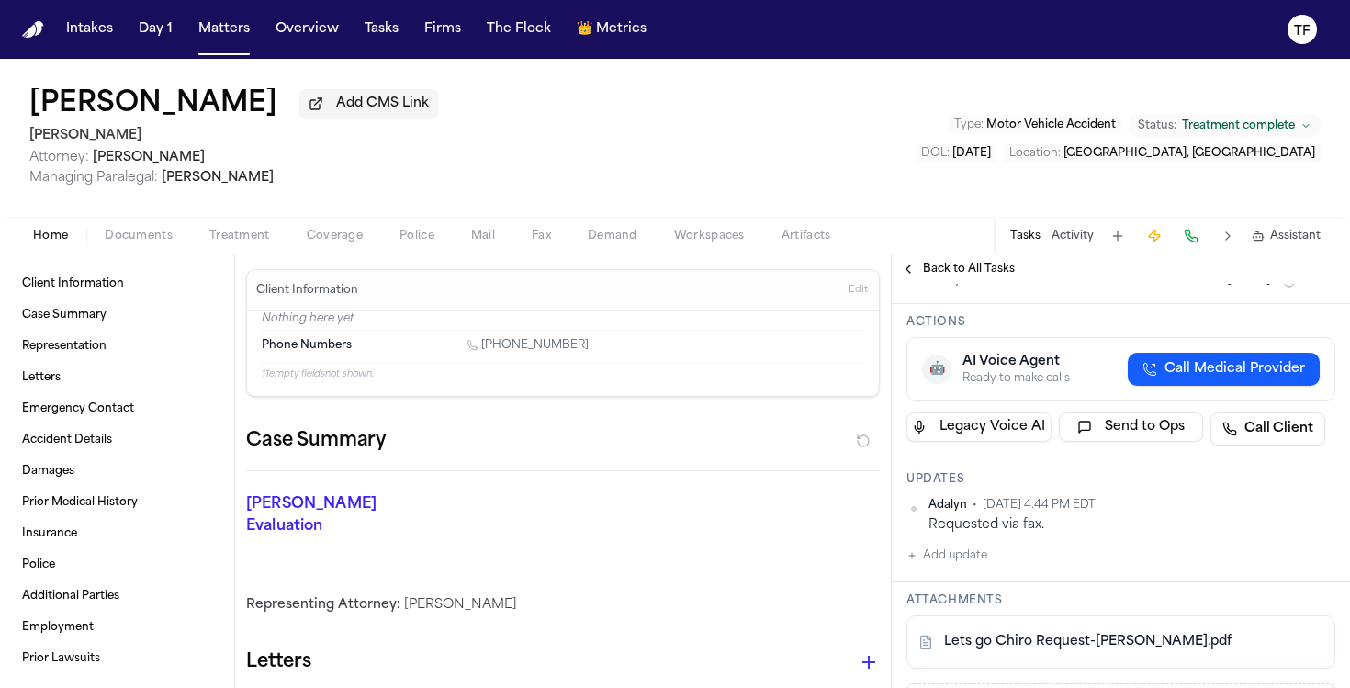
scroll to position [120, 0]
click at [210, 35] on button "Matters" at bounding box center [224, 29] width 66 height 33
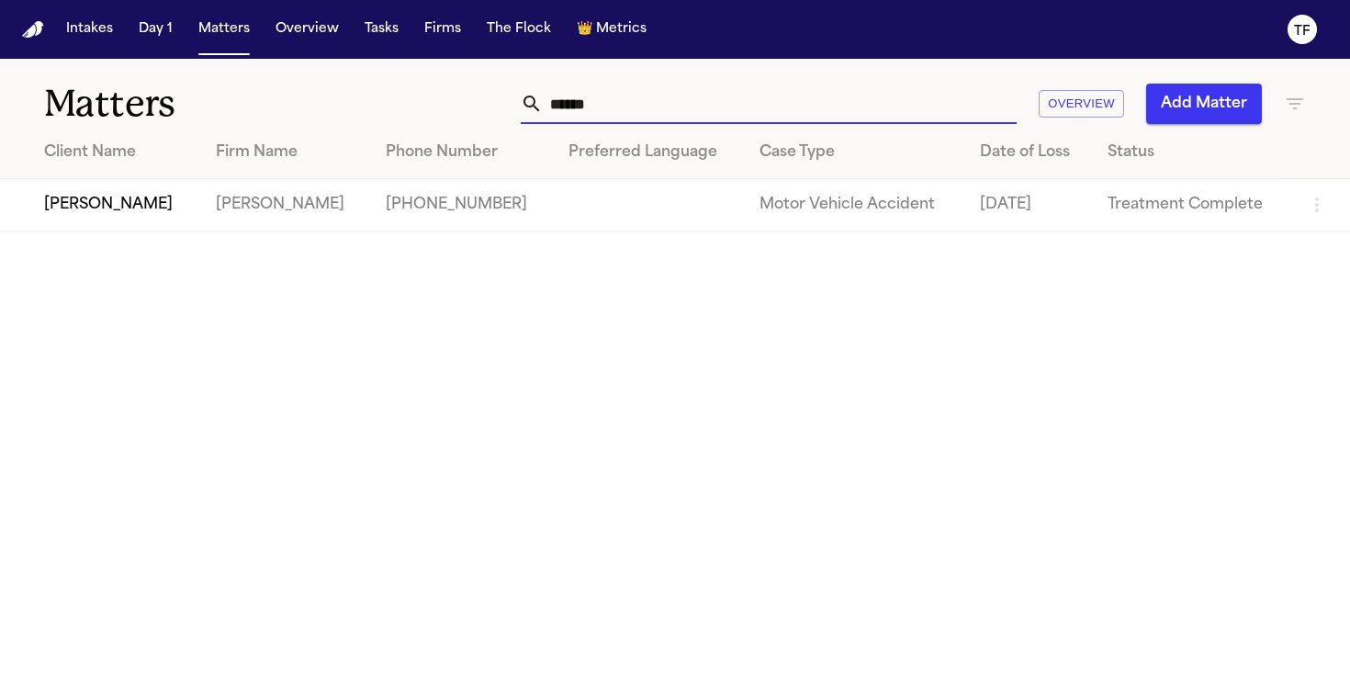
click at [772, 85] on input "*****" at bounding box center [780, 104] width 474 height 40
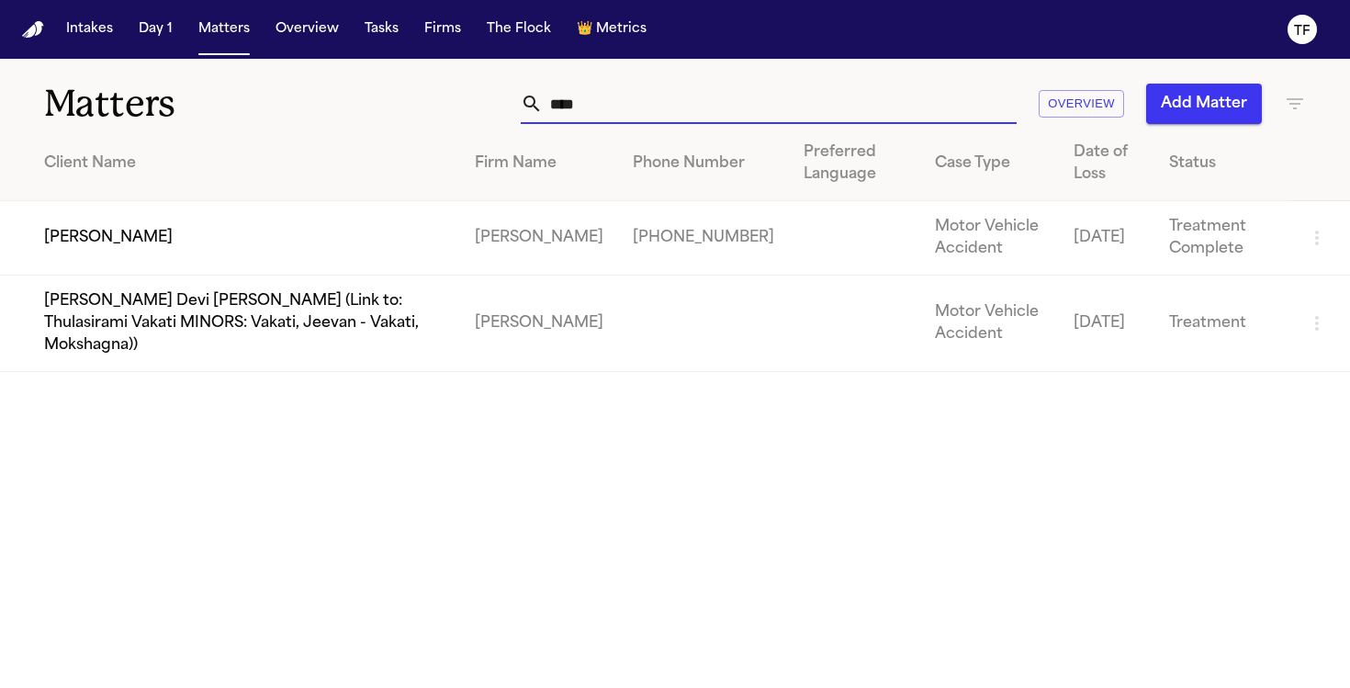
type input "****"
click at [593, 239] on td "[PERSON_NAME]" at bounding box center [539, 238] width 158 height 74
click at [134, 244] on td "[PERSON_NAME]" at bounding box center [230, 238] width 460 height 74
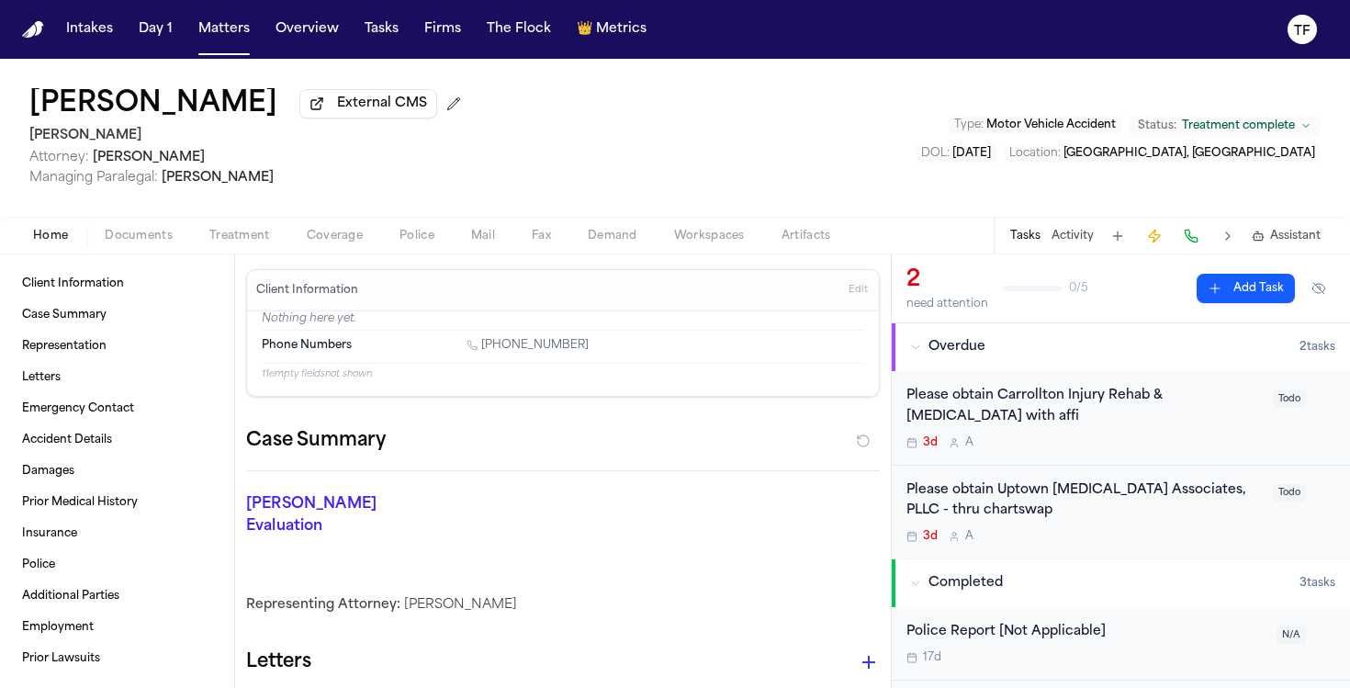
click at [1022, 421] on div "Please obtain Carrollton Injury Rehab & [MEDICAL_DATA] with affi" at bounding box center [1083, 407] width 355 height 42
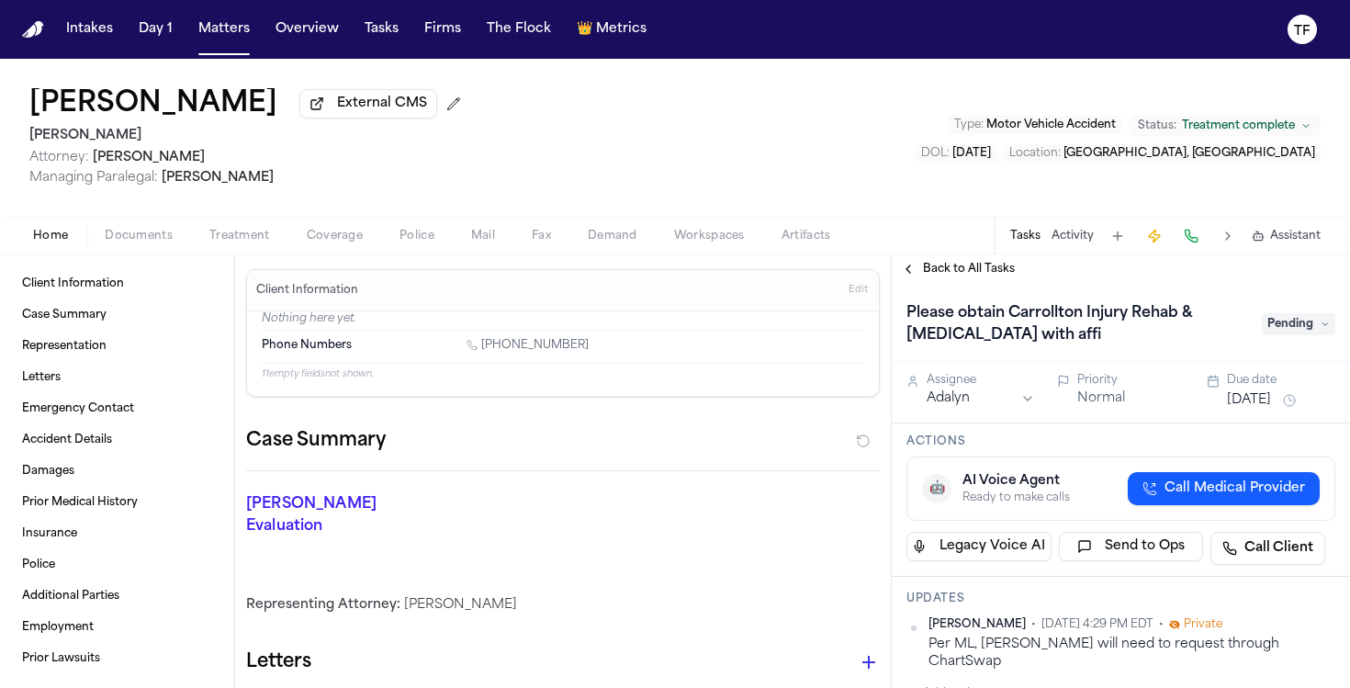
click at [909, 267] on button "Back to All Tasks" at bounding box center [958, 269] width 132 height 15
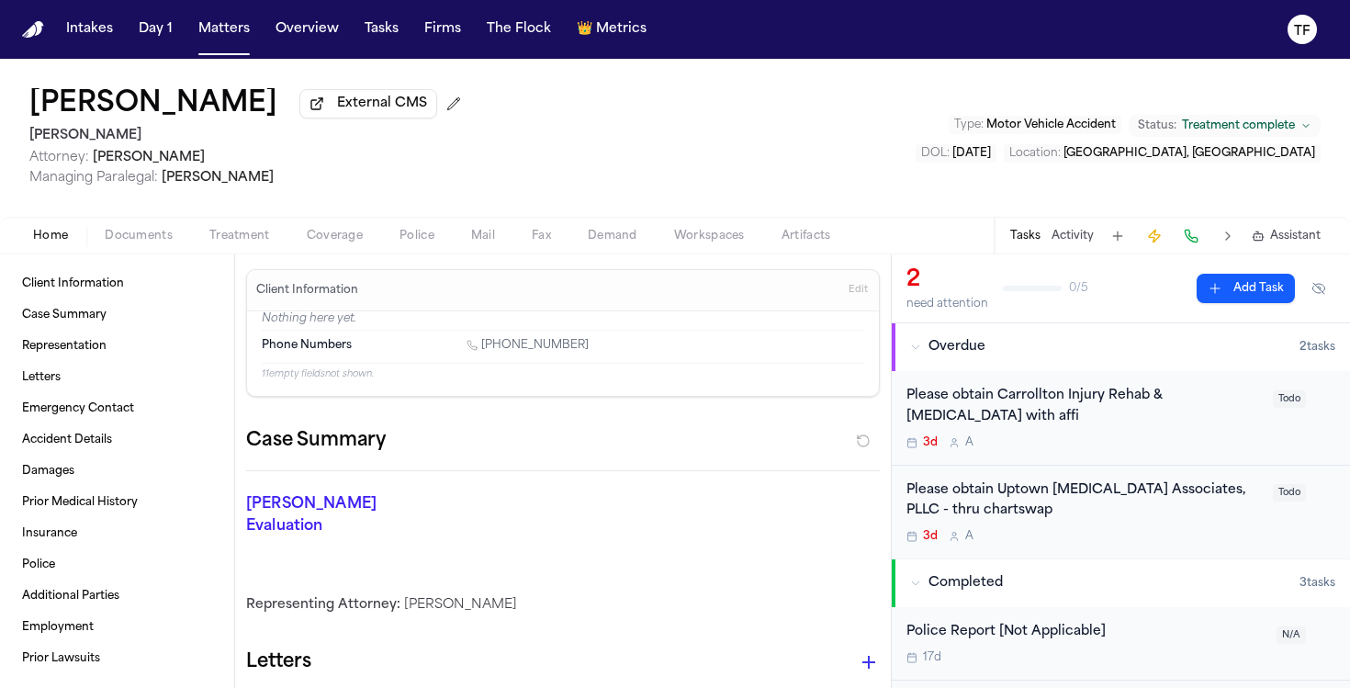
click at [1018, 492] on div "Please obtain Uptown [MEDICAL_DATA] Associates, PLLC - thru chartswap" at bounding box center [1083, 501] width 355 height 42
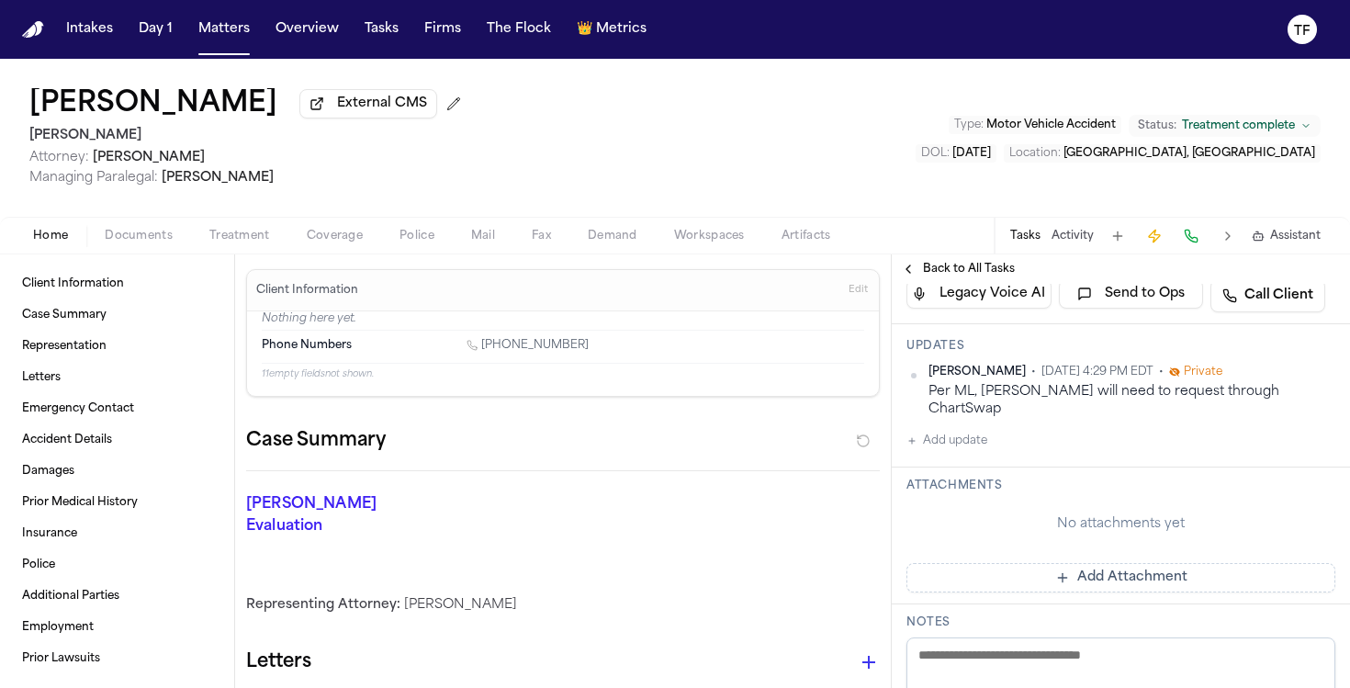
scroll to position [250, 0]
click at [896, 266] on button "Back to All Tasks" at bounding box center [958, 269] width 132 height 15
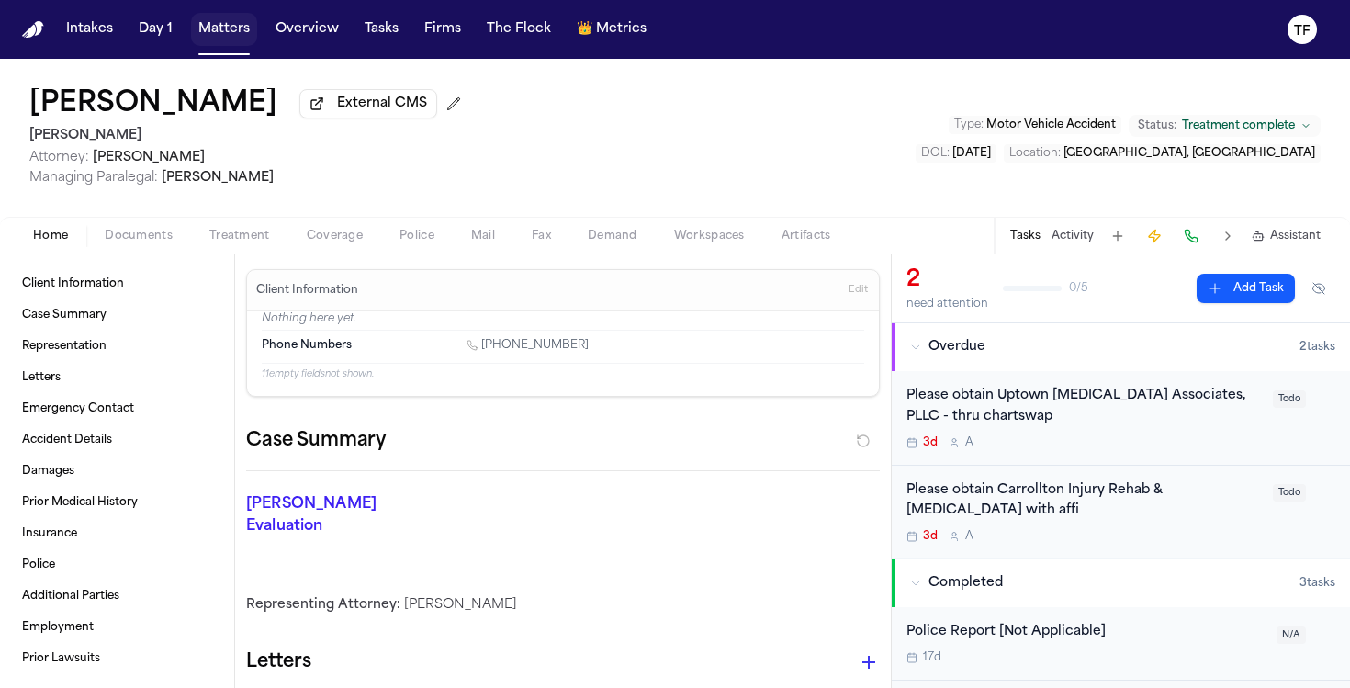
click at [217, 41] on button "Matters" at bounding box center [224, 29] width 66 height 33
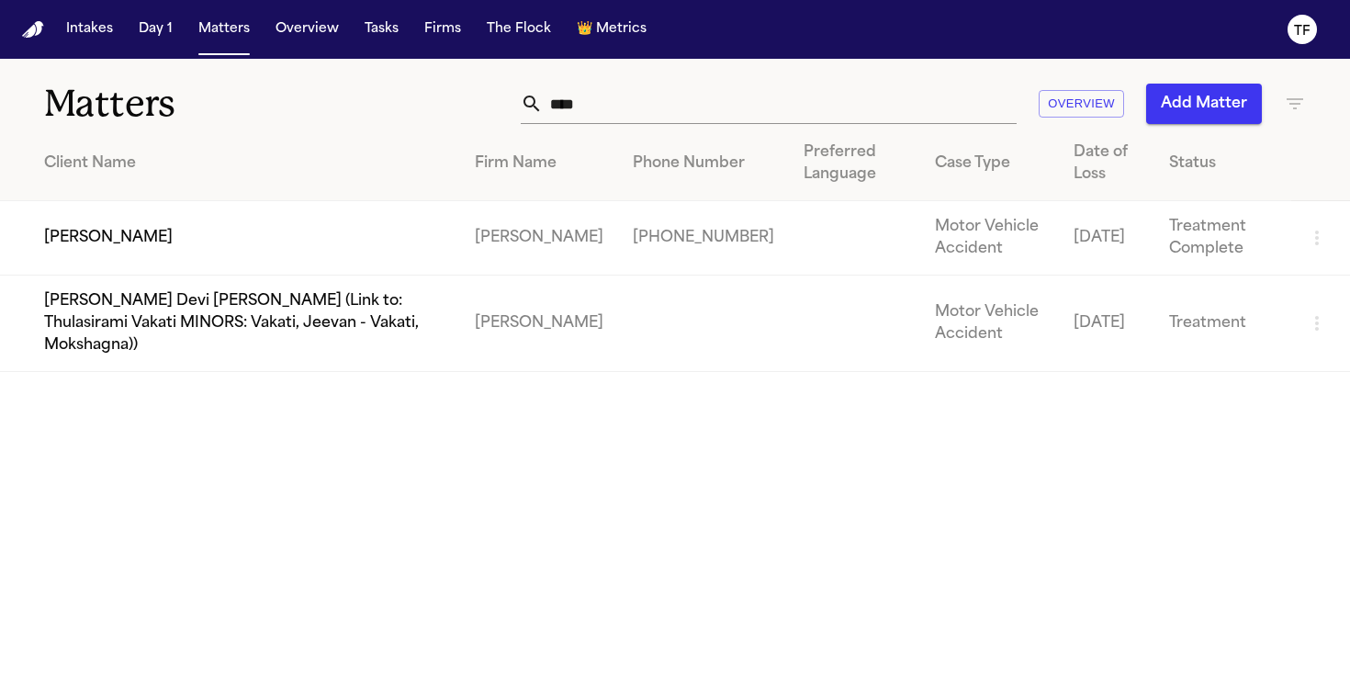
click at [615, 102] on input "****" at bounding box center [780, 104] width 474 height 40
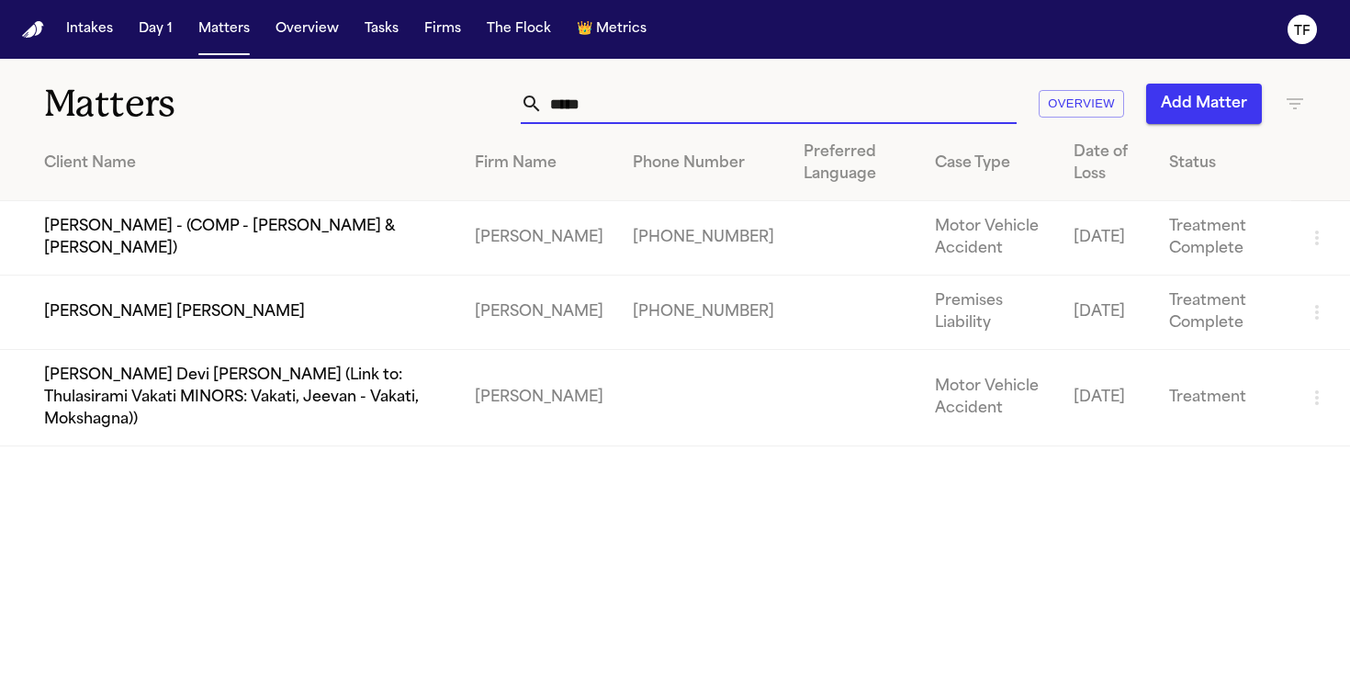
type input "****"
click at [266, 306] on td "[PERSON_NAME] [PERSON_NAME]" at bounding box center [230, 312] width 460 height 74
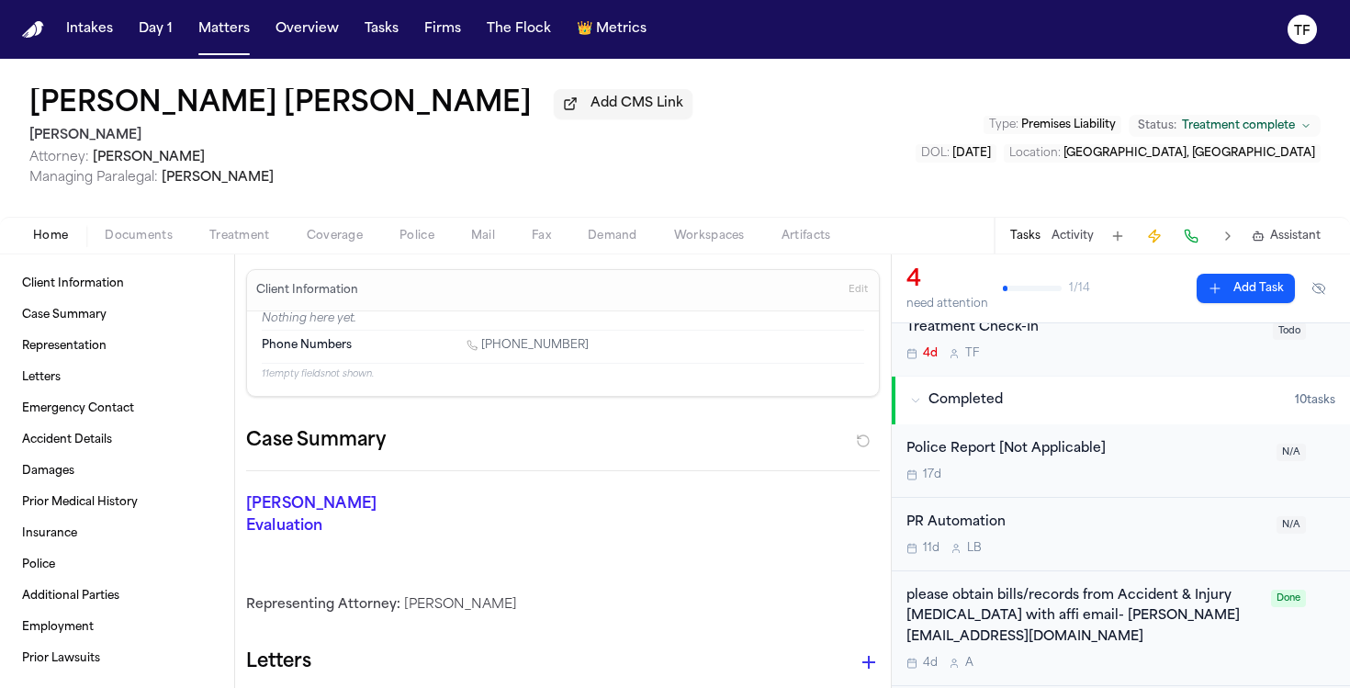
scroll to position [556, 0]
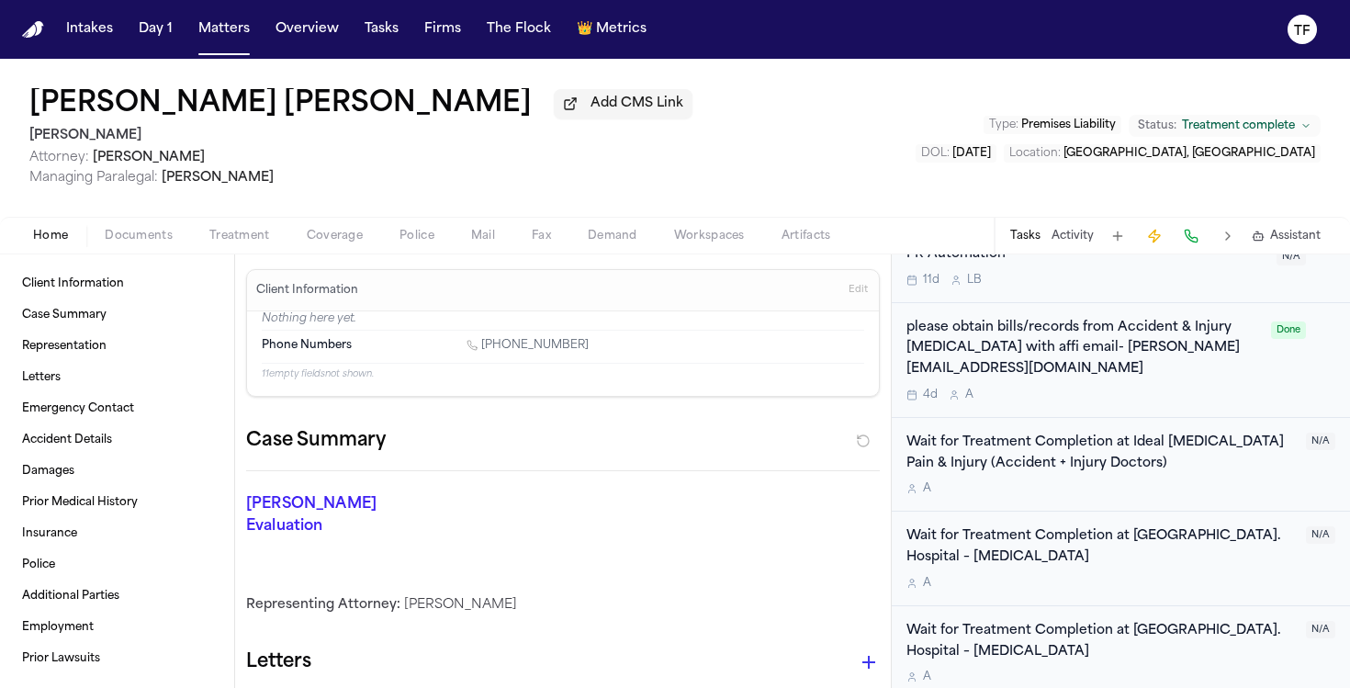
click at [997, 350] on div "please obtain bills/records from Accident & Injury [MEDICAL_DATA] with affi ema…" at bounding box center [1083, 349] width 354 height 62
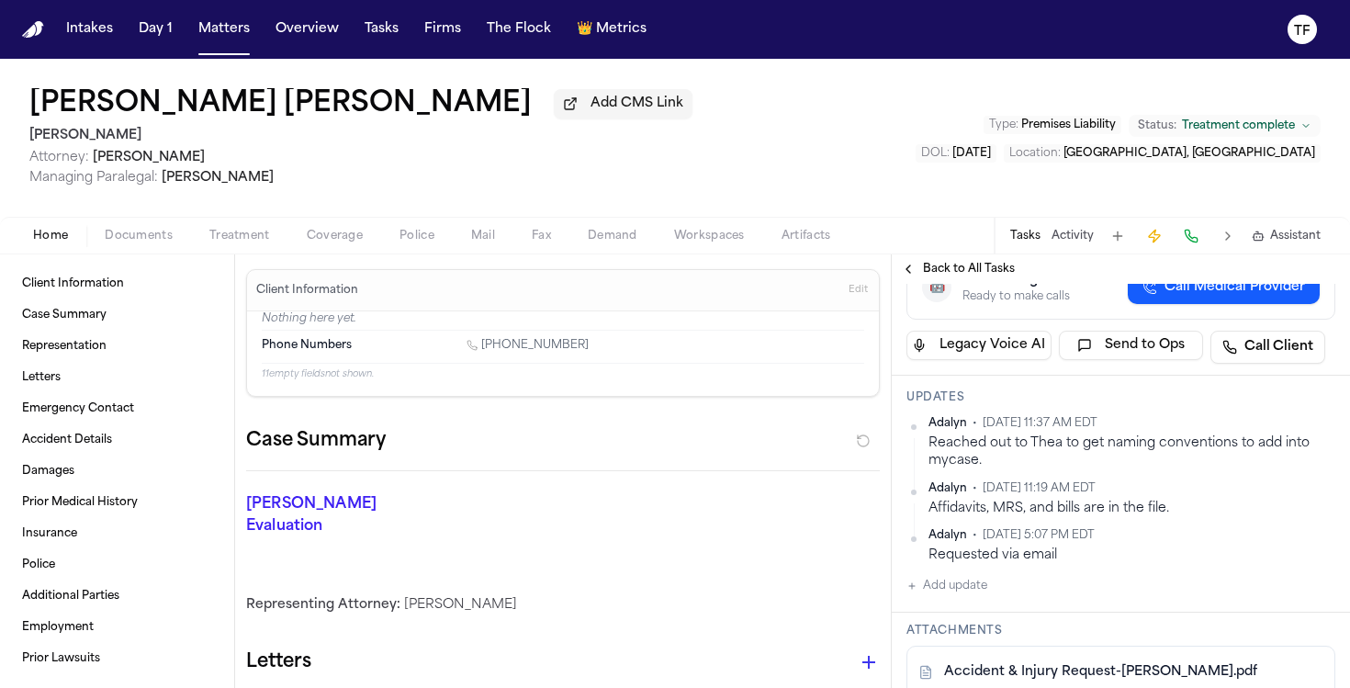
scroll to position [295, 0]
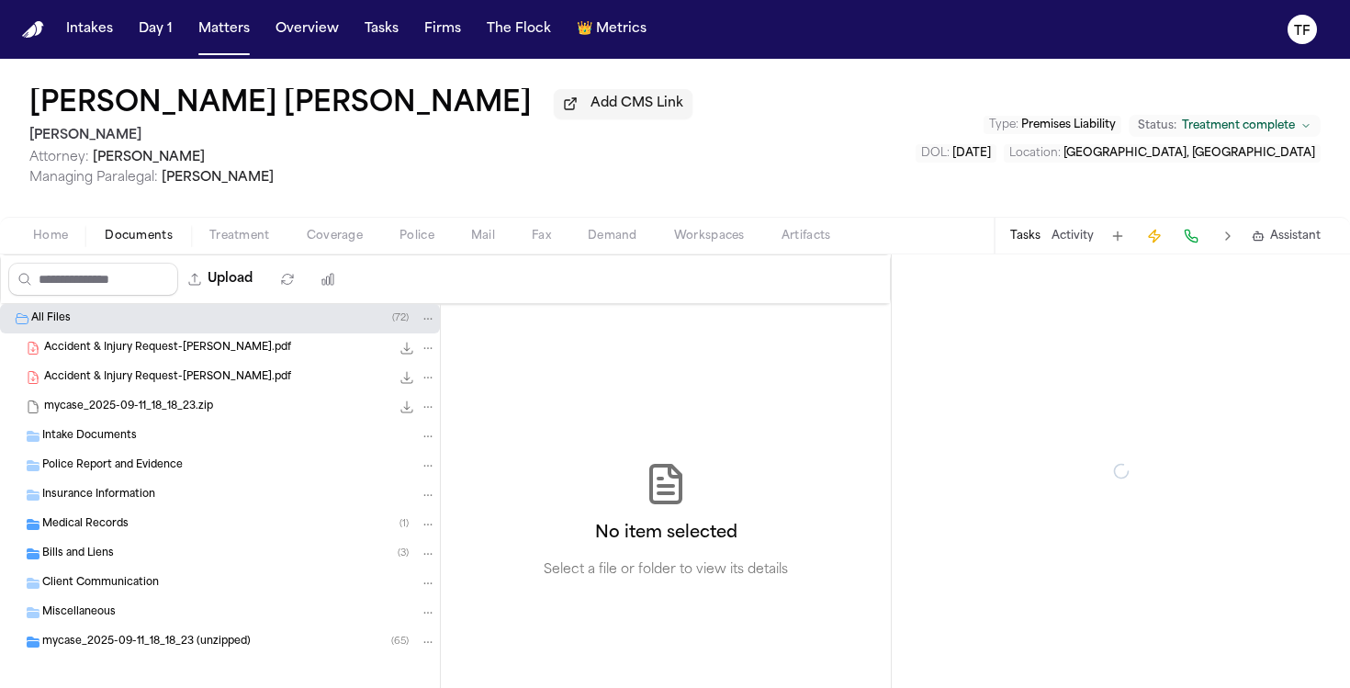
click at [118, 243] on span "Documents" at bounding box center [139, 236] width 68 height 15
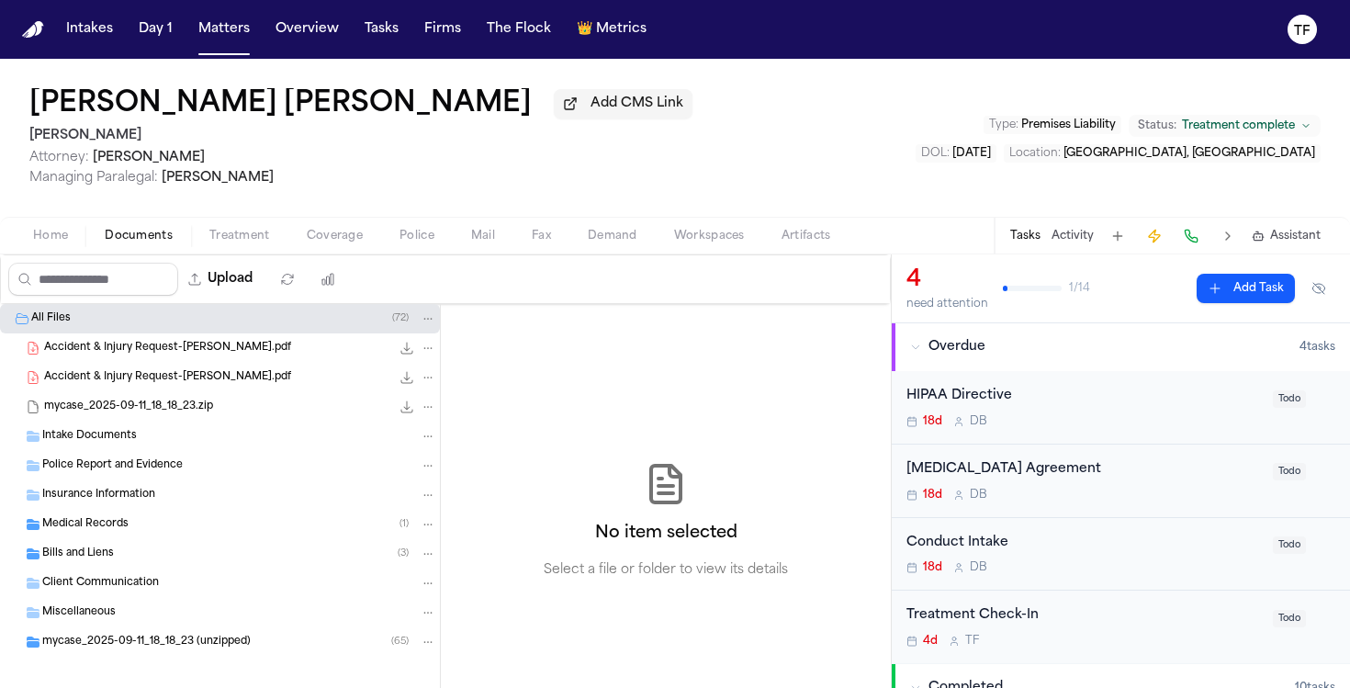
click at [73, 527] on span "Medical Records" at bounding box center [85, 525] width 86 height 16
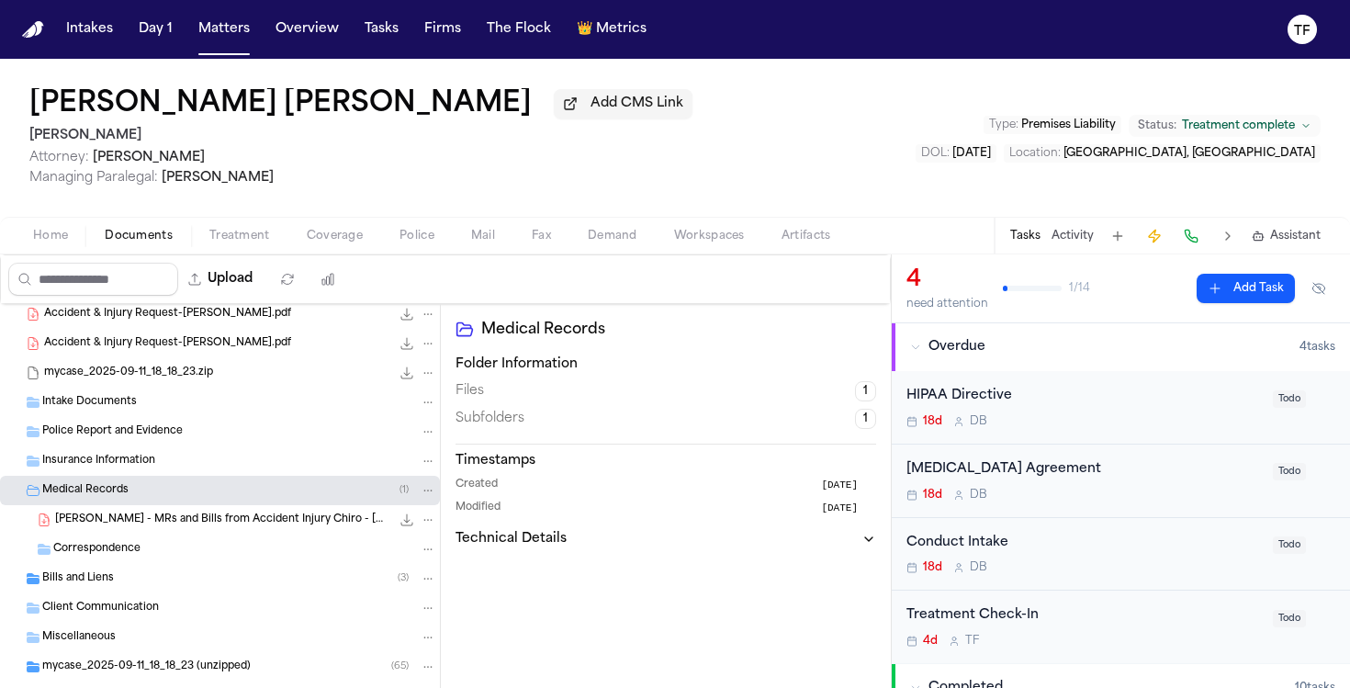
scroll to position [36, 0]
click at [129, 519] on span "[PERSON_NAME] - MRs and Bills from Accident Injury Chiro - [DATE] to [DATE]" at bounding box center [222, 519] width 335 height 16
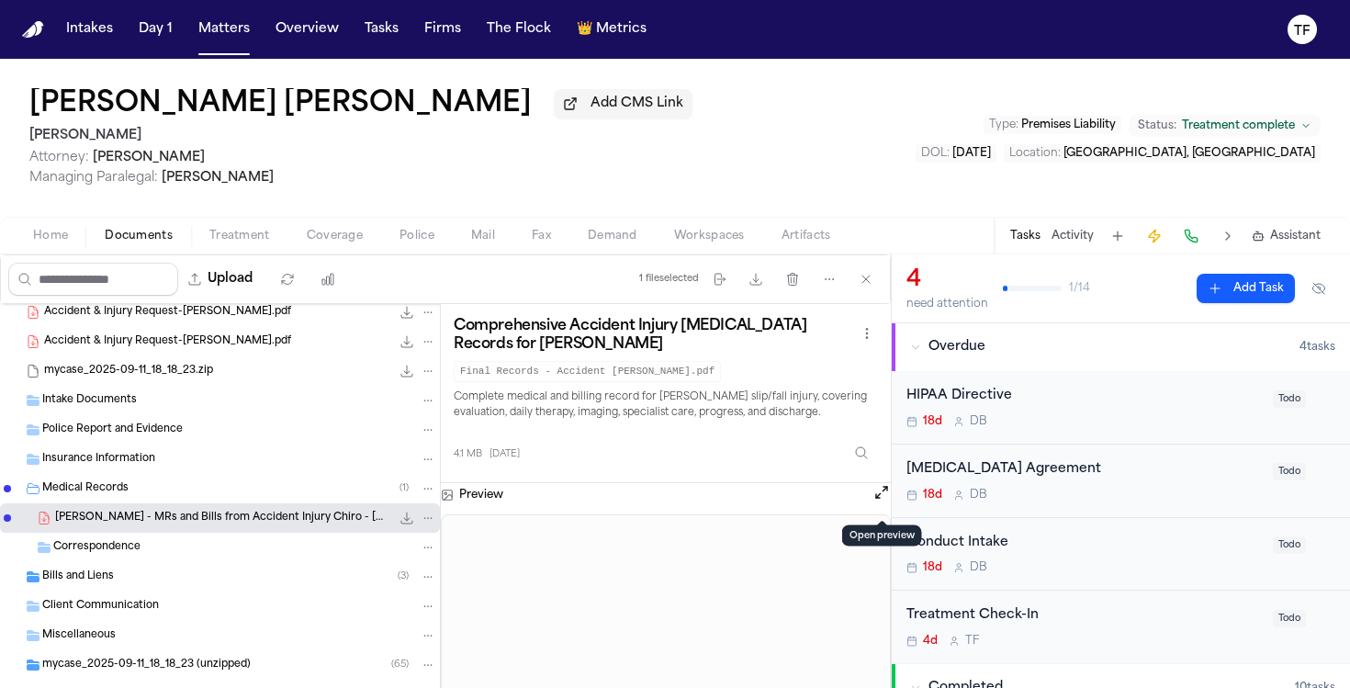
click at [872, 501] on button "Open preview" at bounding box center [881, 492] width 18 height 18
click at [208, 21] on button "Matters" at bounding box center [224, 29] width 66 height 33
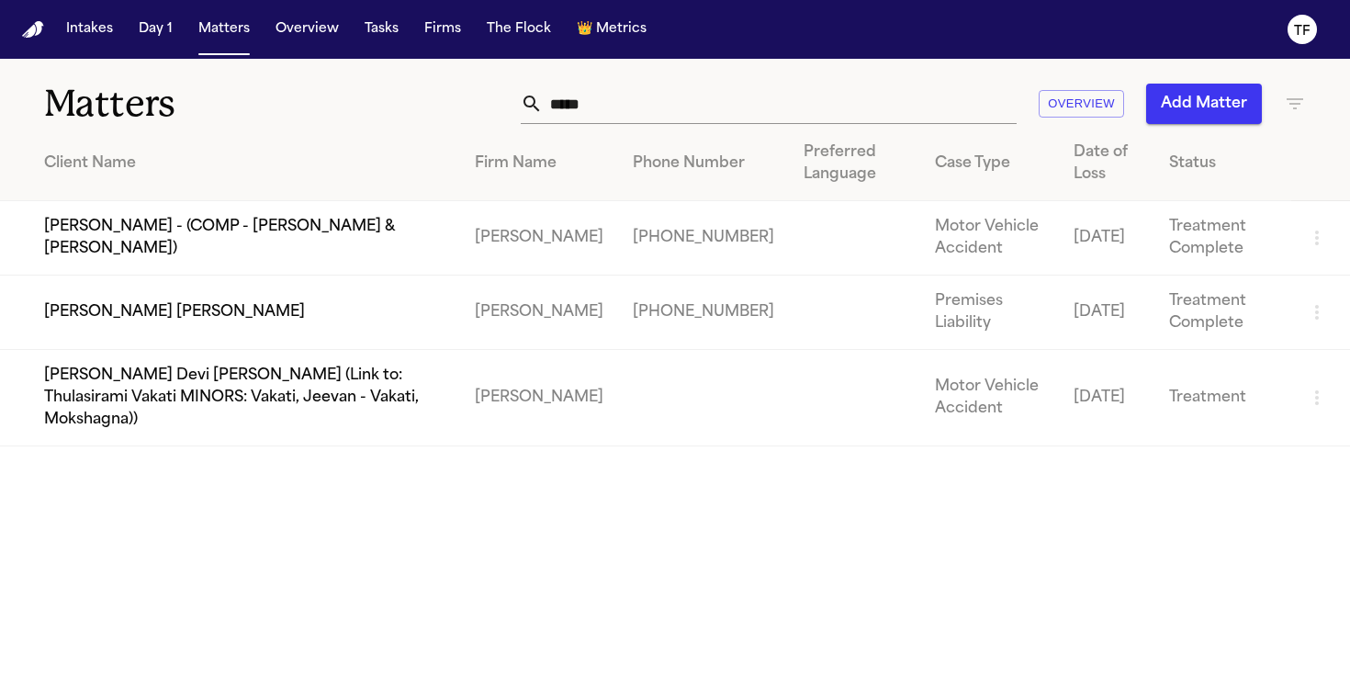
click at [629, 109] on input "****" at bounding box center [780, 104] width 474 height 40
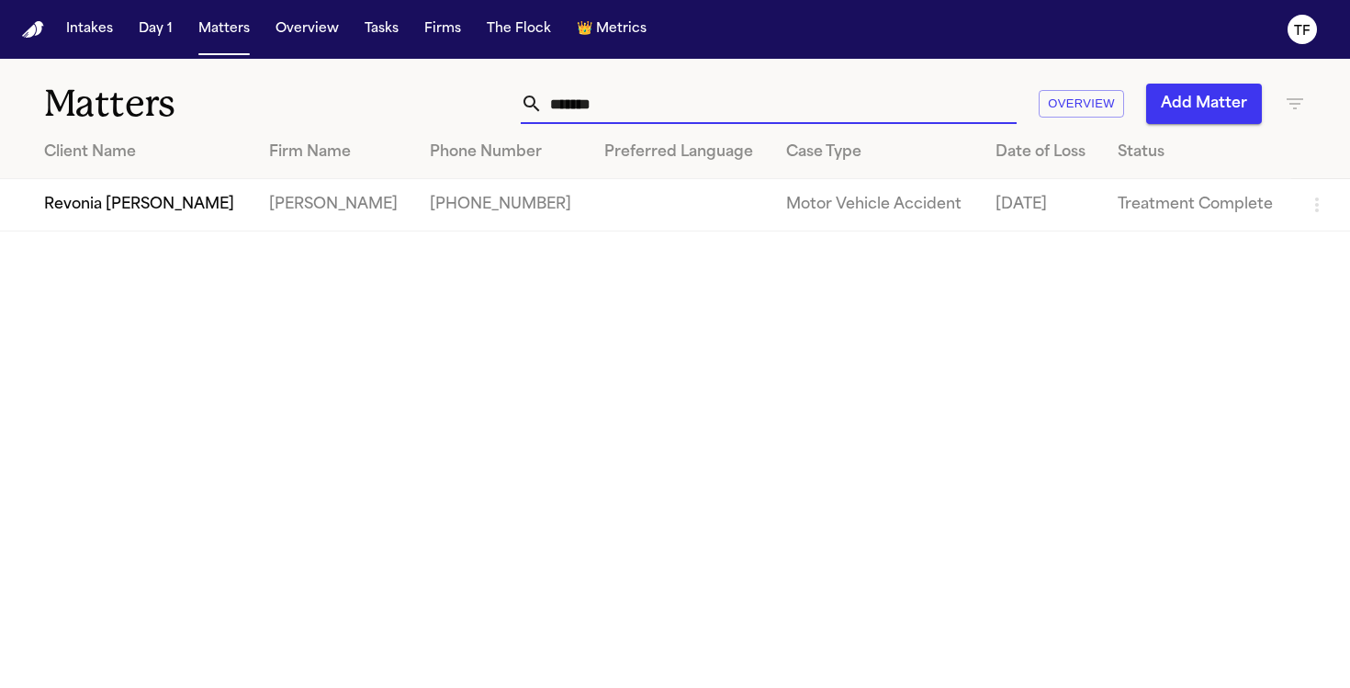
type input "*******"
click at [522, 179] on td "[PHONE_NUMBER]" at bounding box center [502, 205] width 174 height 52
click at [168, 228] on td "Revonia [PERSON_NAME]" at bounding box center [127, 205] width 254 height 52
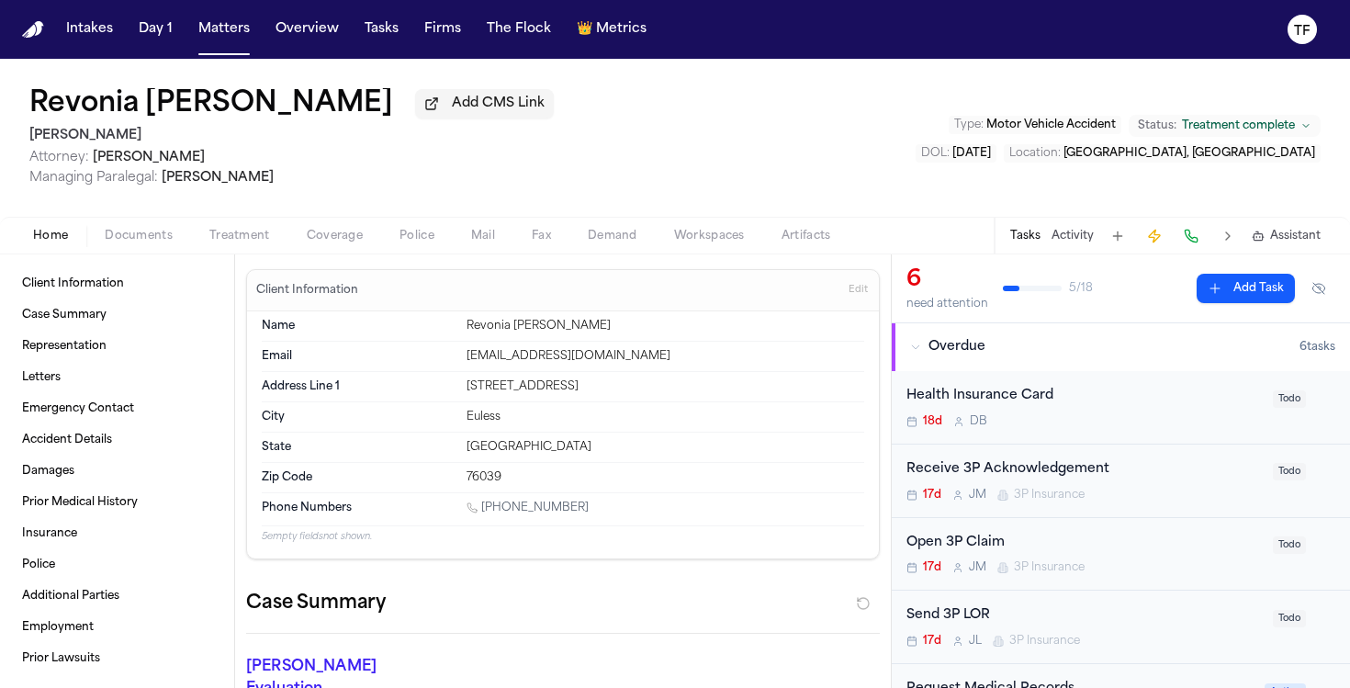
scroll to position [339, 0]
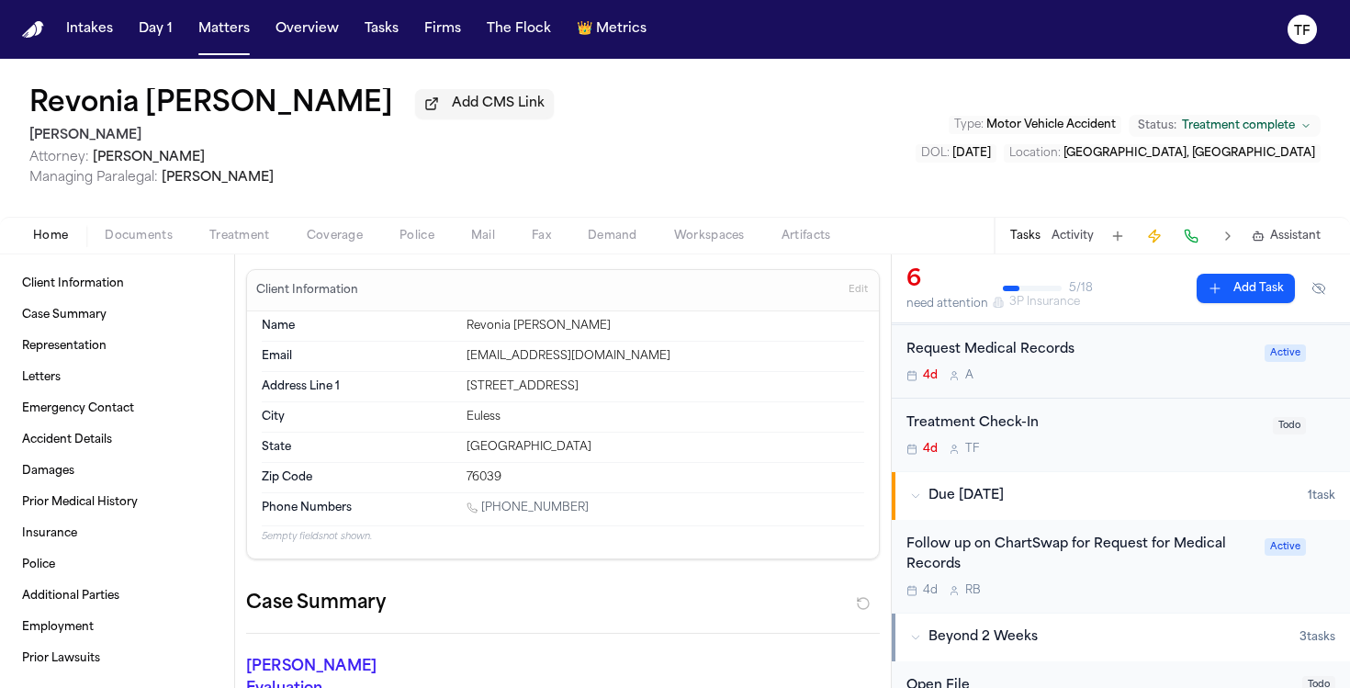
click at [1014, 556] on div "Follow up on ChartSwap for Request for Medical Records" at bounding box center [1079, 555] width 347 height 42
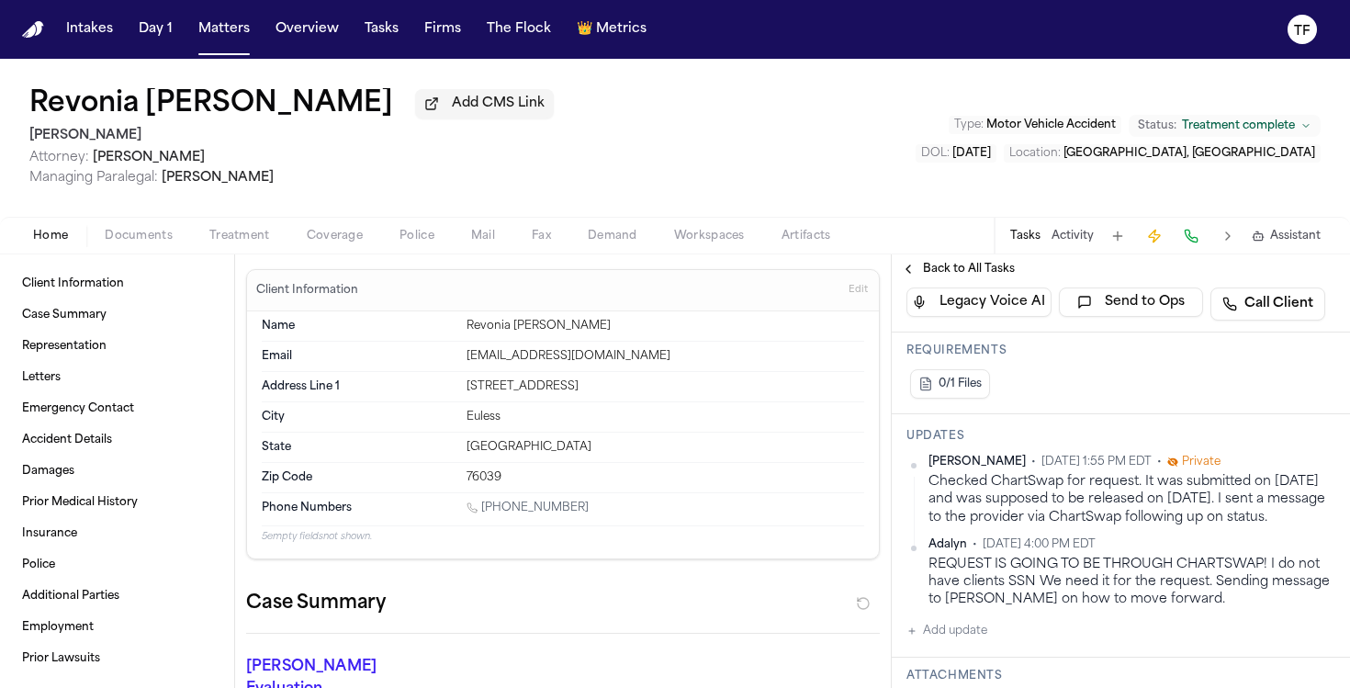
scroll to position [505, 0]
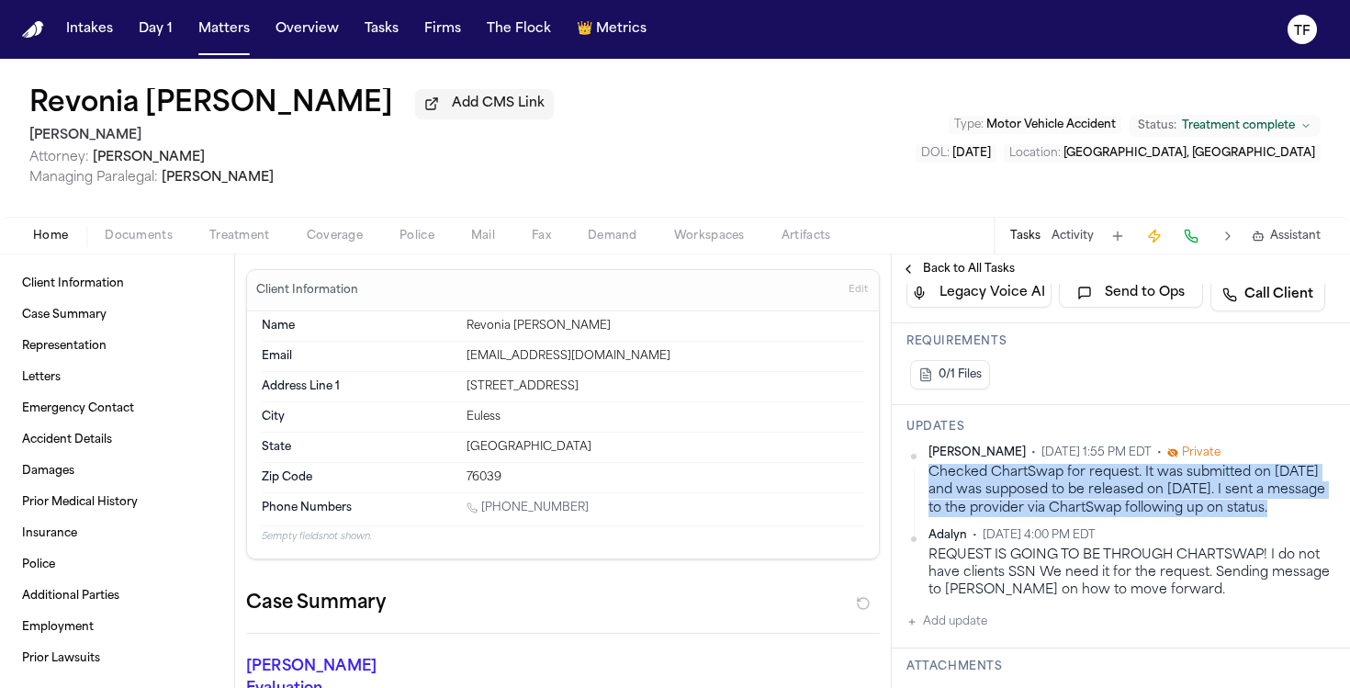
drag, startPoint x: 1272, startPoint y: 470, endPoint x: 929, endPoint y: 439, distance: 343.9
click at [929, 464] on div "Checked ChartSwap for request. It was submitted on [DATE] and was supposed to b…" at bounding box center [1131, 490] width 407 height 53
copy div "Checked ChartSwap for request. It was submitted on [DATE] and was supposed to b…"
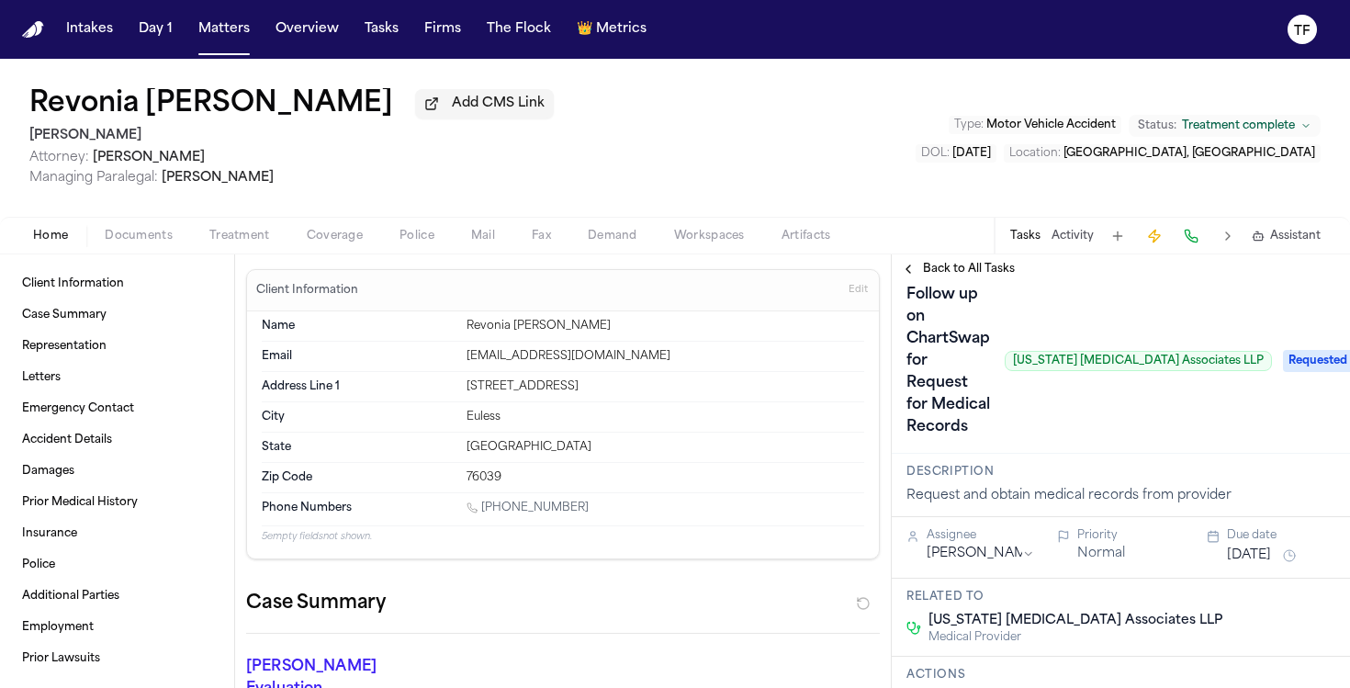
scroll to position [19, 0]
click at [910, 269] on button "Back to All Tasks" at bounding box center [958, 269] width 132 height 15
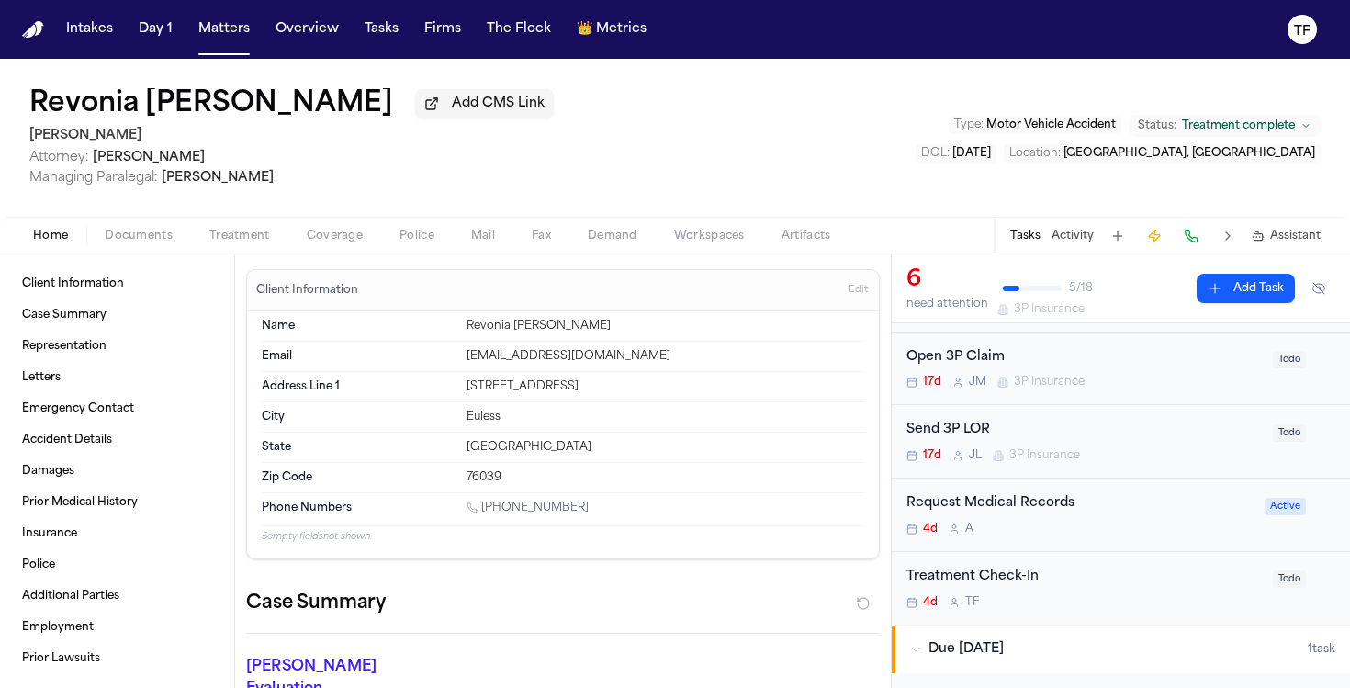
scroll to position [142, 0]
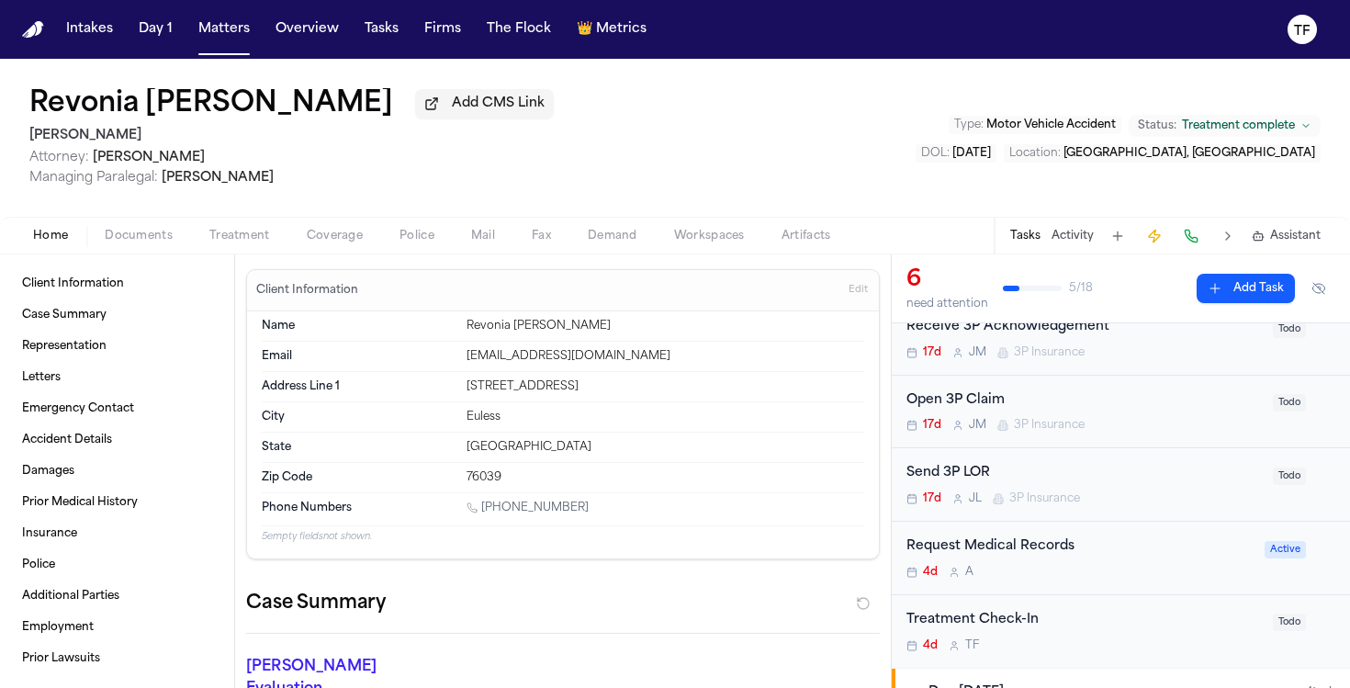
click at [1016, 550] on div "Request Medical Records" at bounding box center [1079, 546] width 347 height 21
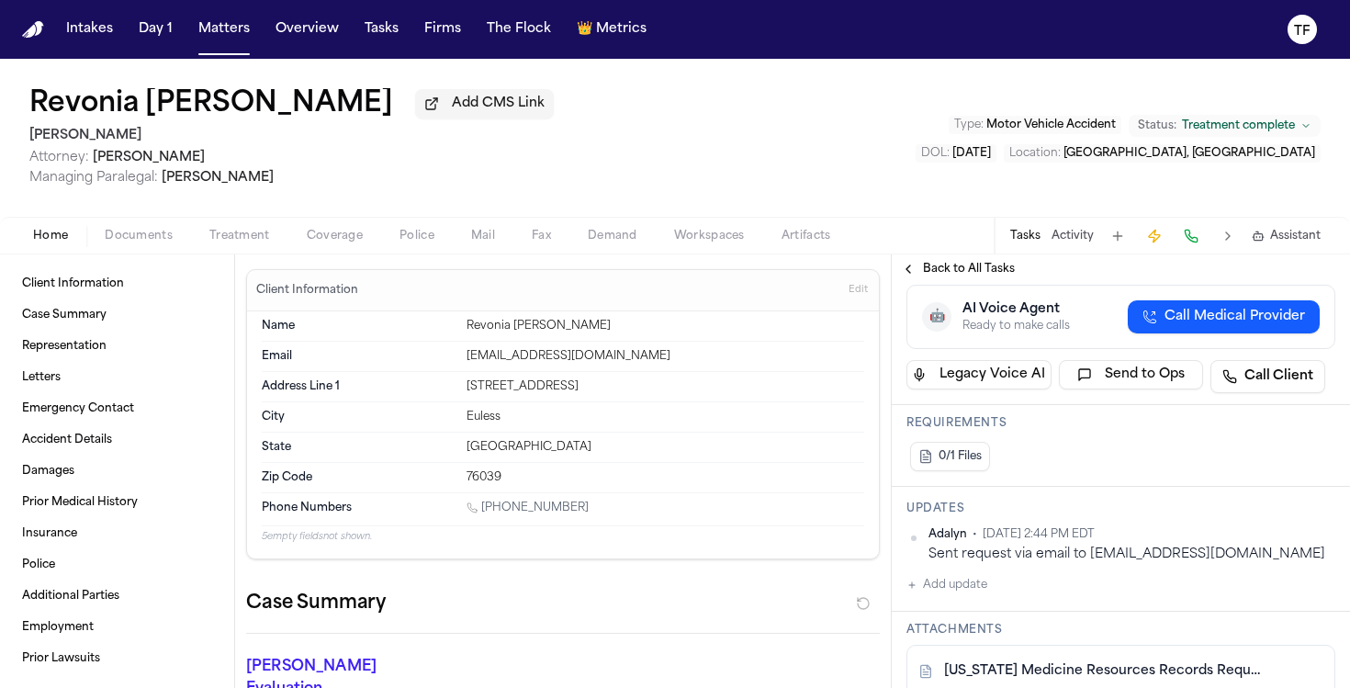
scroll to position [337, 0]
